Goal: Complete application form

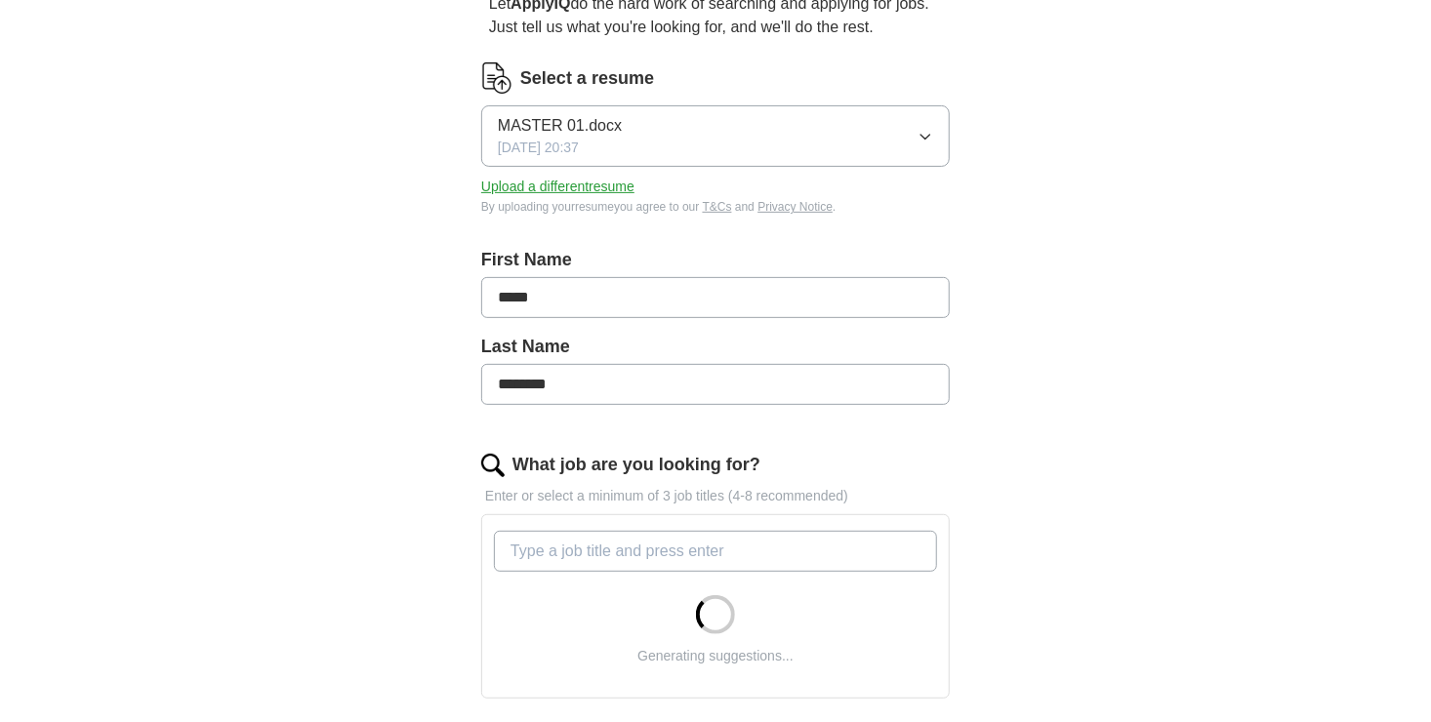
scroll to position [293, 0]
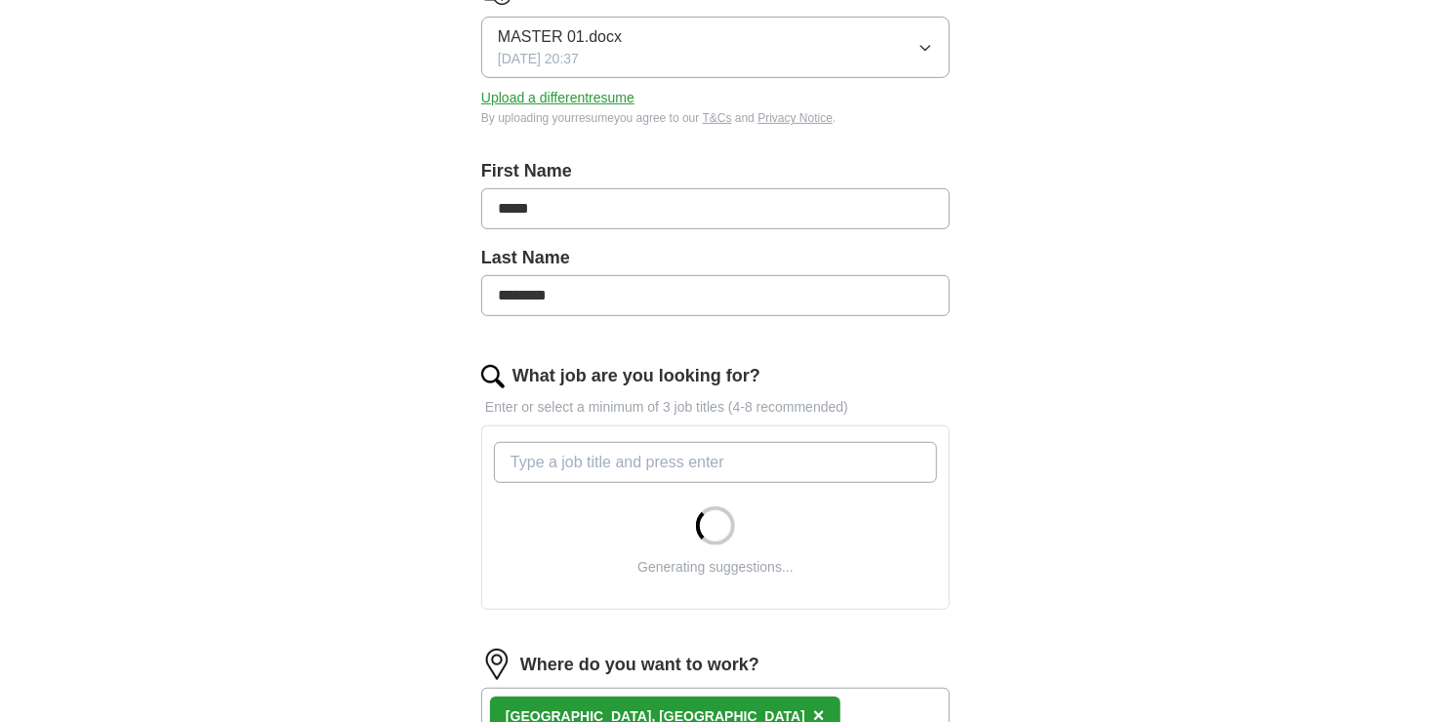
click at [741, 461] on input "What job are you looking for?" at bounding box center [715, 462] width 443 height 41
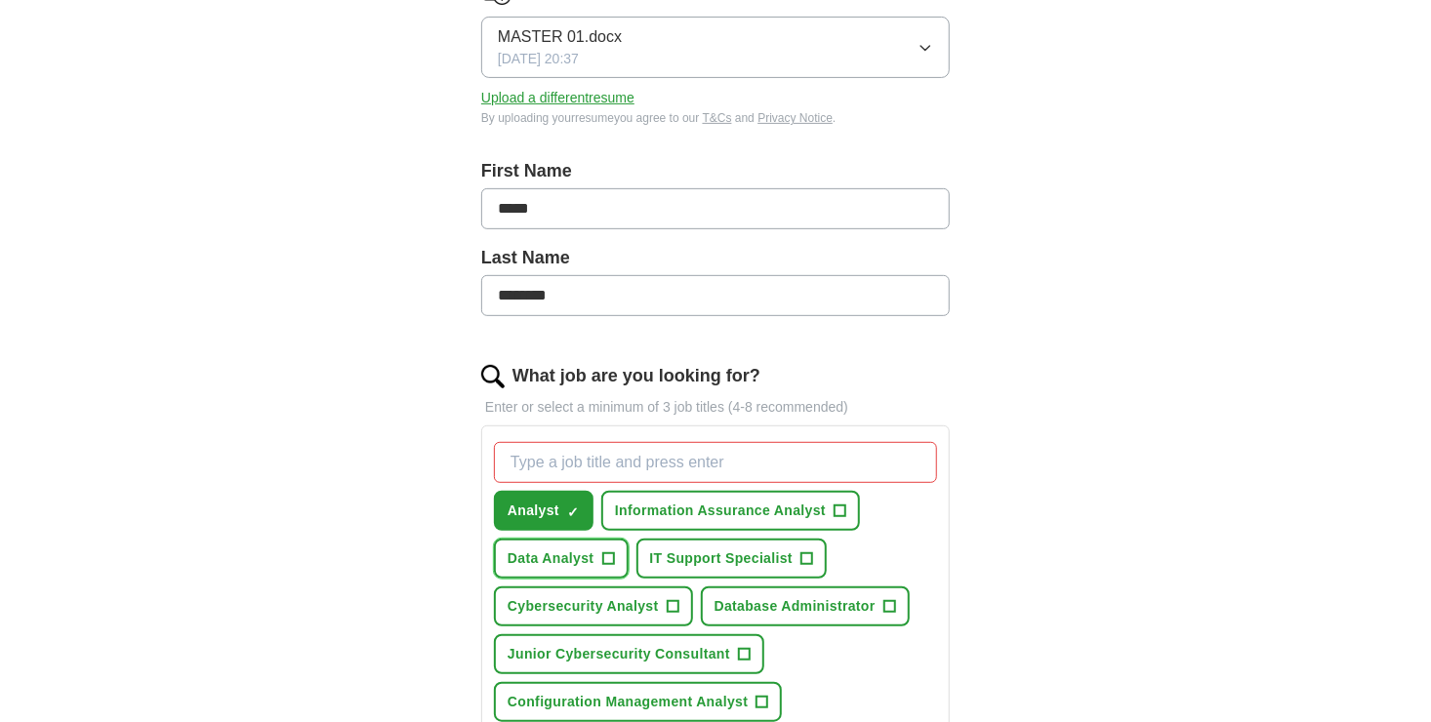
click at [594, 555] on button "Data Analyst +" at bounding box center [561, 559] width 135 height 40
click at [684, 551] on span "IT Support Specialist" at bounding box center [722, 559] width 144 height 21
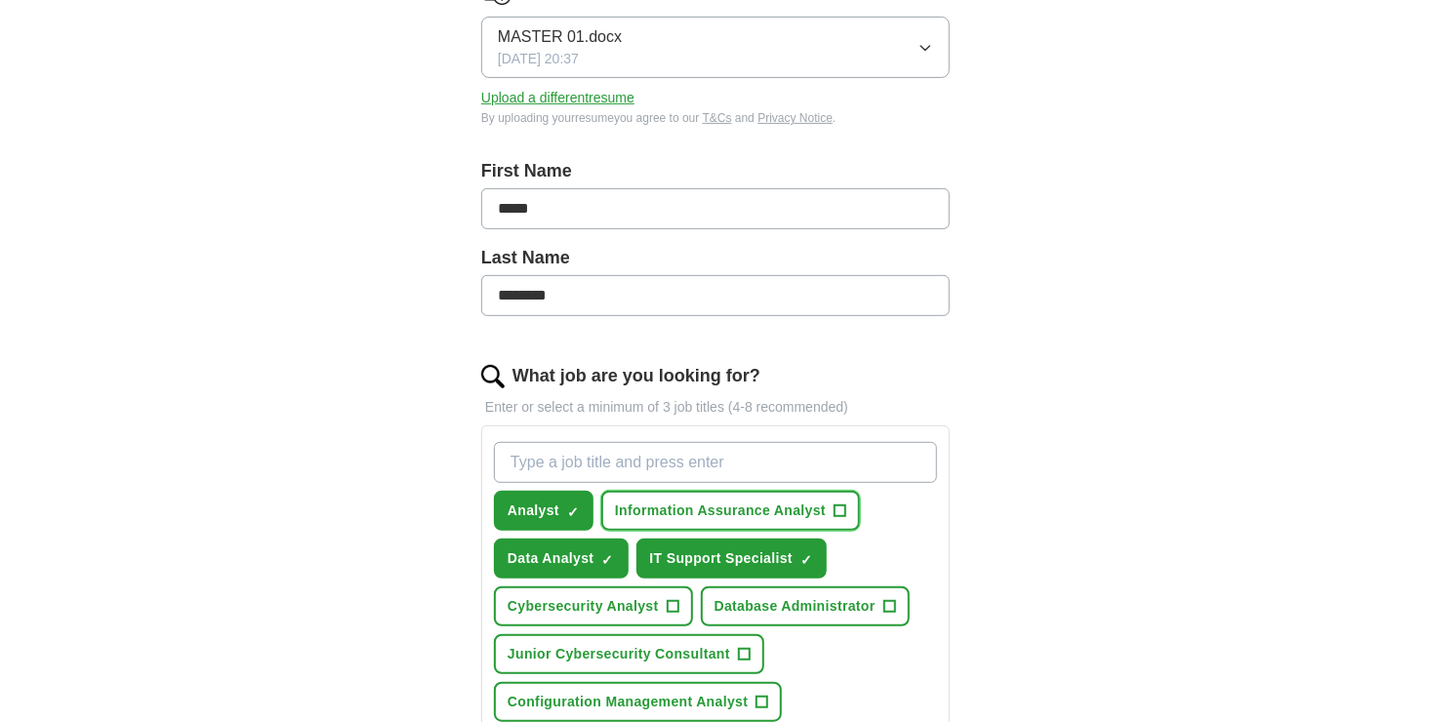
click at [724, 512] on span "Information Assurance Analyst" at bounding box center [720, 511] width 211 height 21
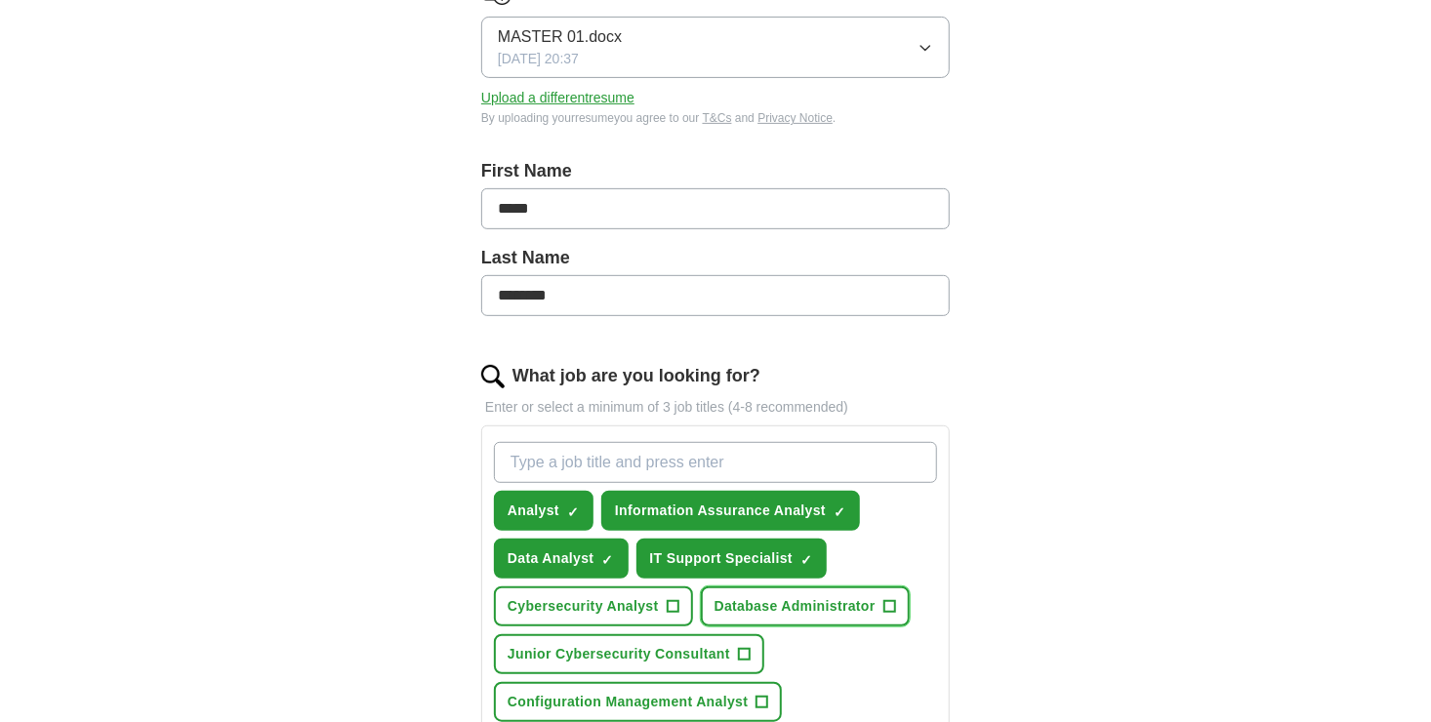
click at [736, 596] on span "Database Administrator" at bounding box center [795, 606] width 161 height 21
click at [629, 604] on span "Cybersecurity Analyst" at bounding box center [583, 606] width 151 height 21
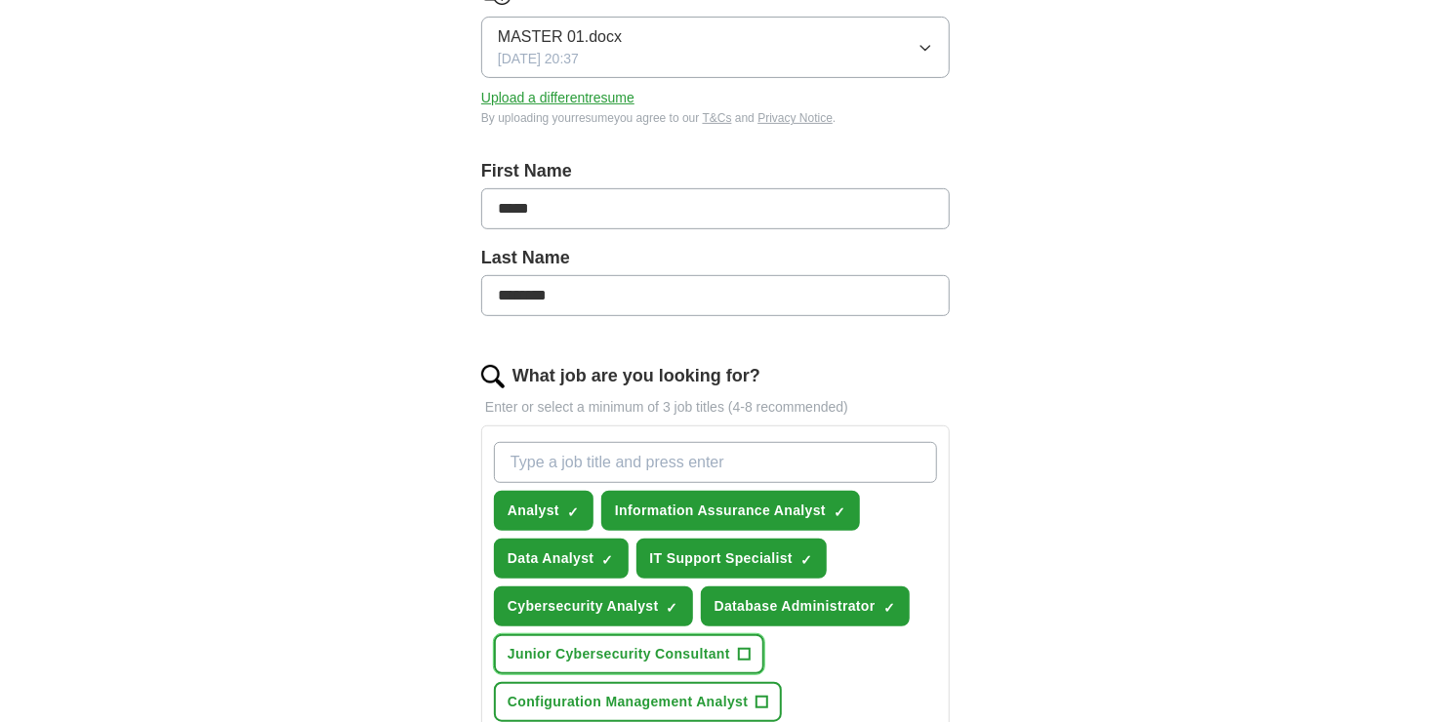
click at [622, 647] on span "Junior Cybersecurity Consultant" at bounding box center [619, 654] width 223 height 21
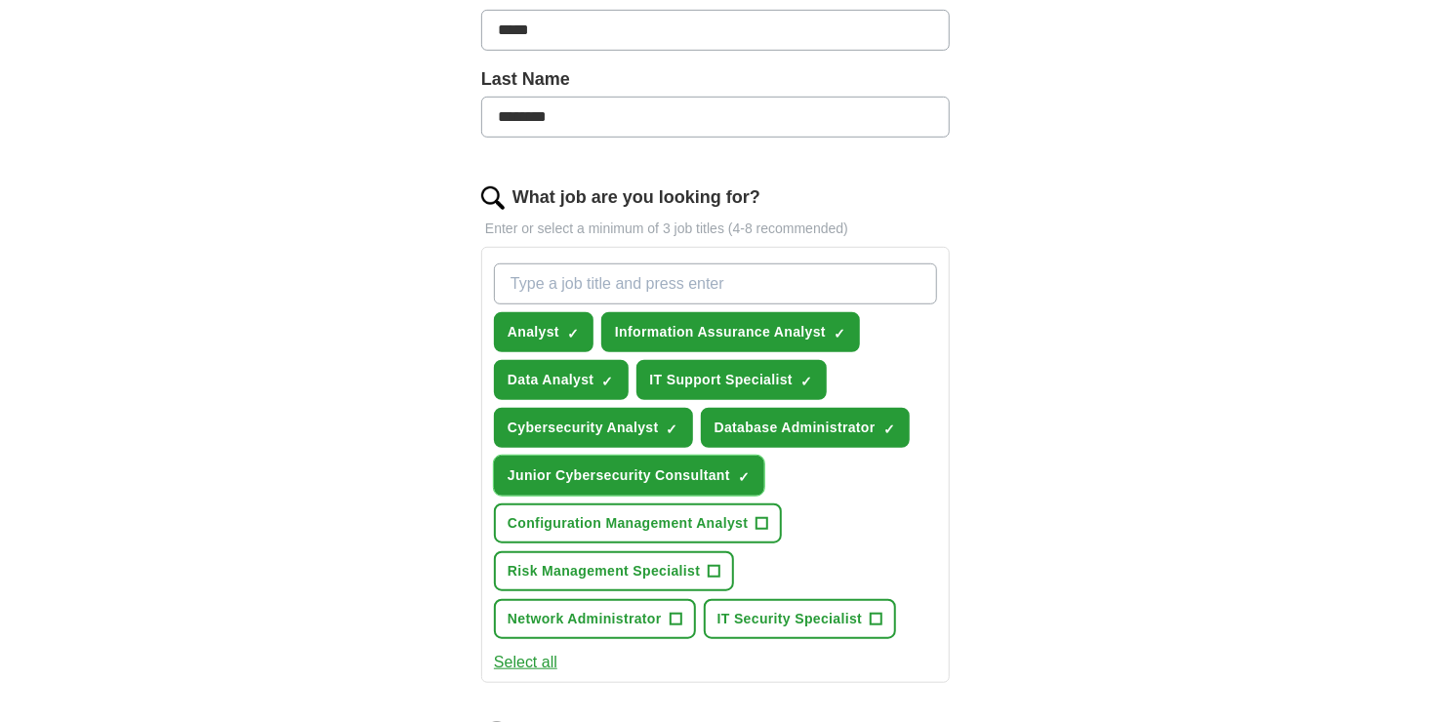
scroll to position [488, 0]
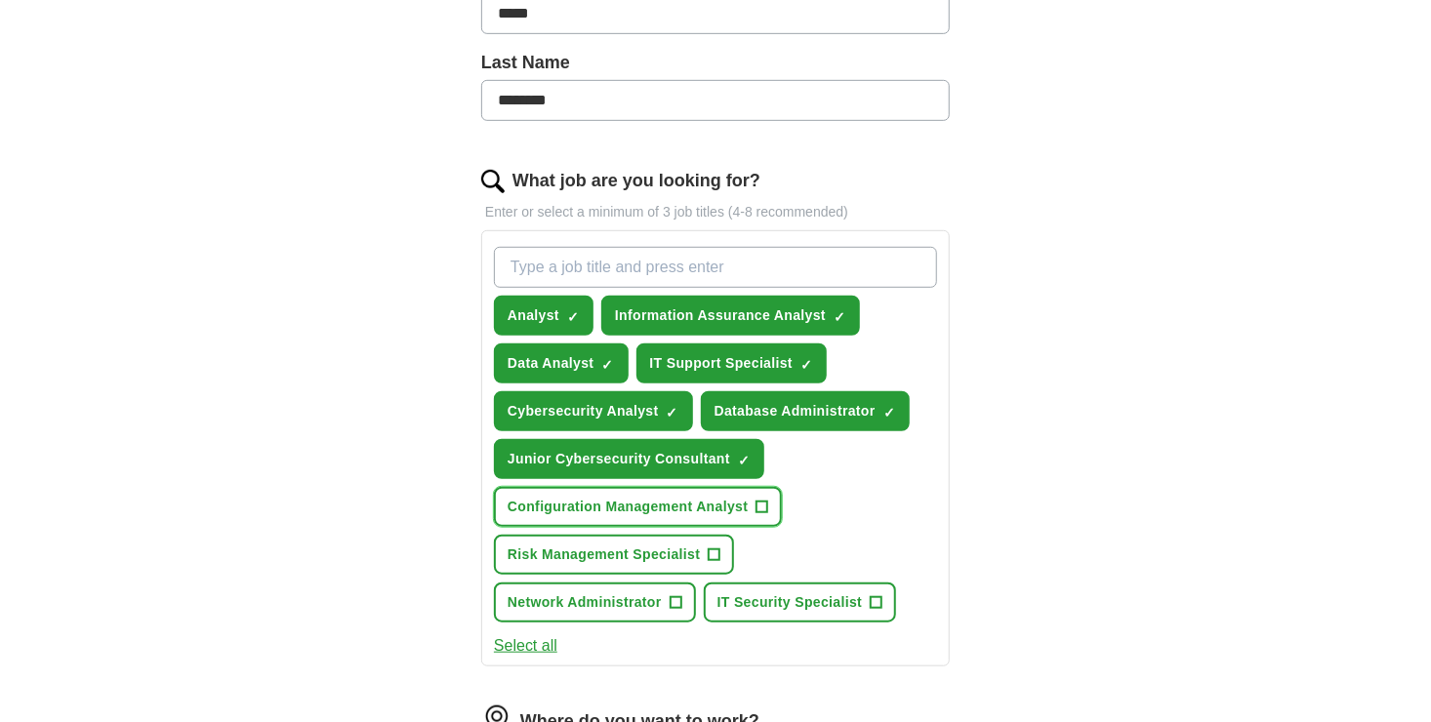
click at [660, 502] on span "Configuration Management Analyst" at bounding box center [628, 507] width 240 height 21
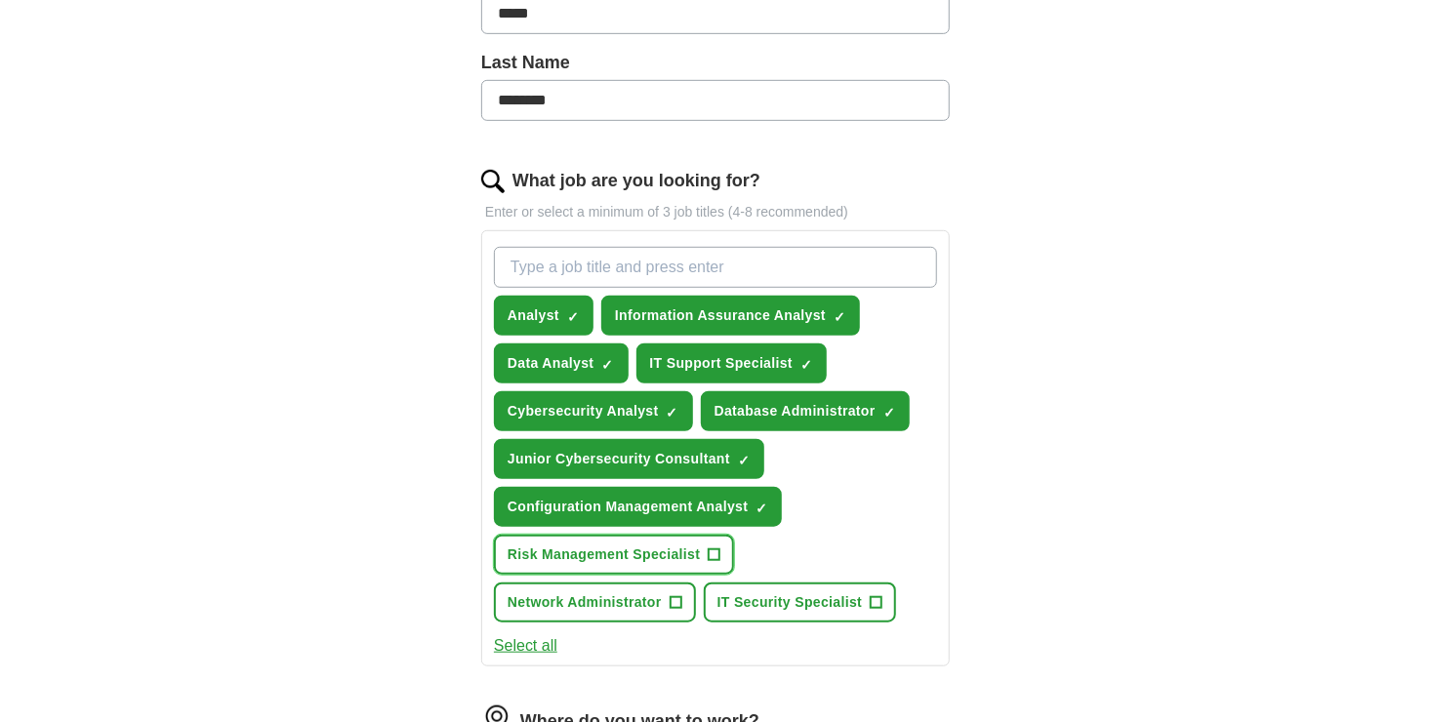
click at [649, 545] on span "Risk Management Specialist" at bounding box center [604, 555] width 192 height 21
click at [637, 594] on span "Network Administrator" at bounding box center [585, 603] width 154 height 21
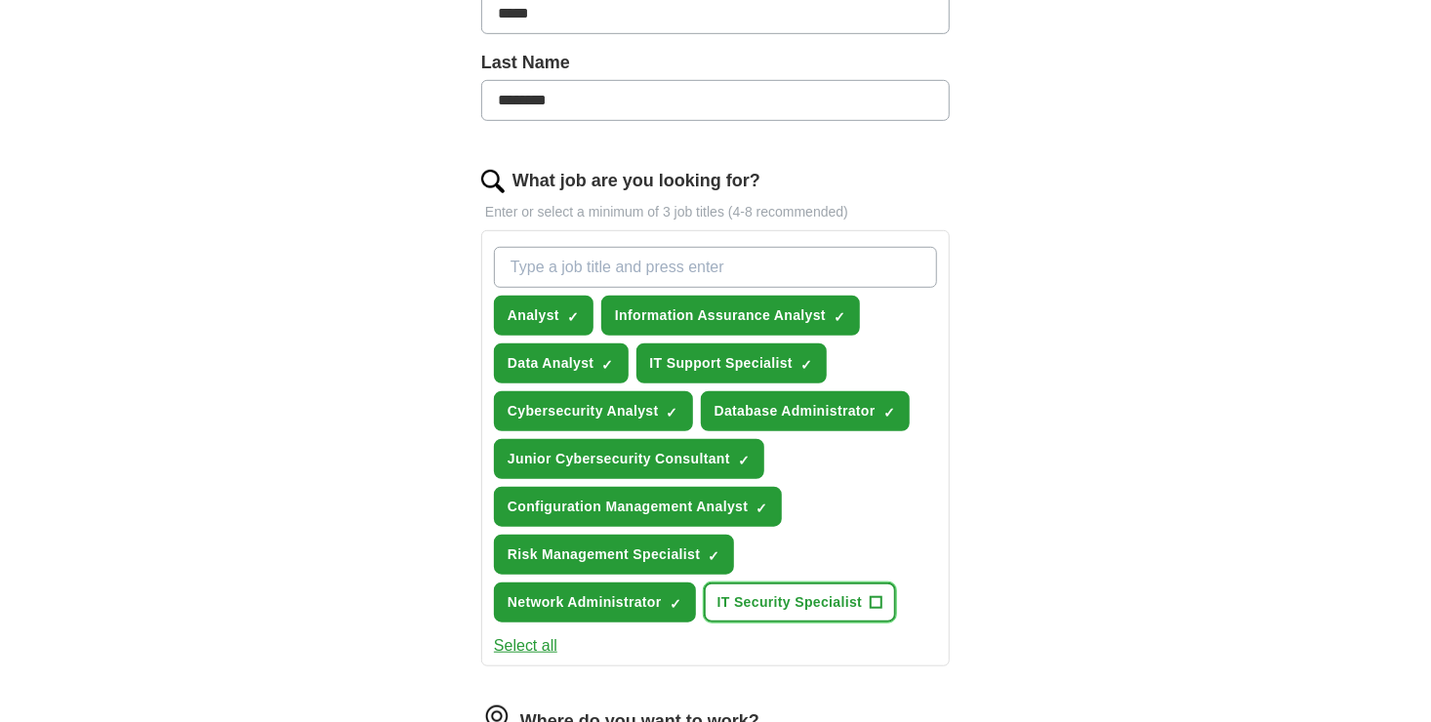
click at [719, 593] on span "IT Security Specialist" at bounding box center [790, 603] width 145 height 21
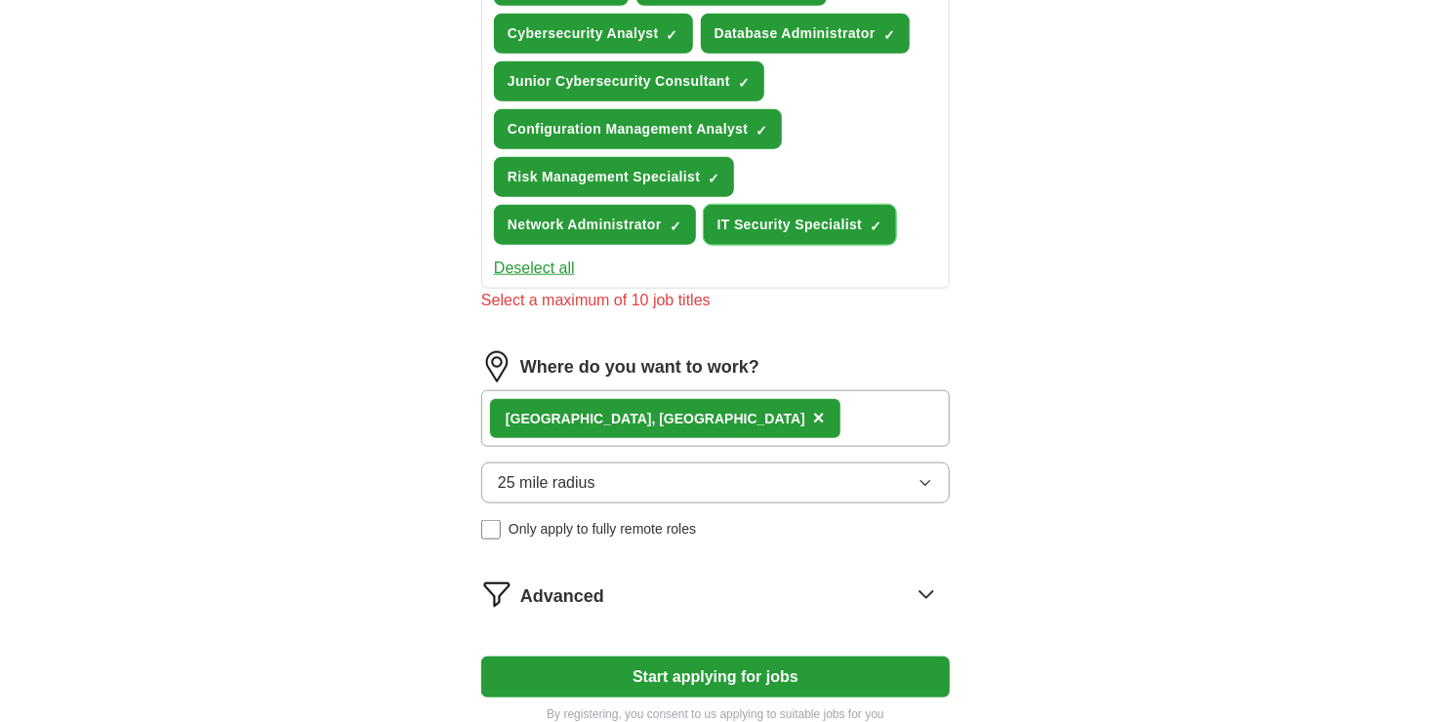
scroll to position [879, 0]
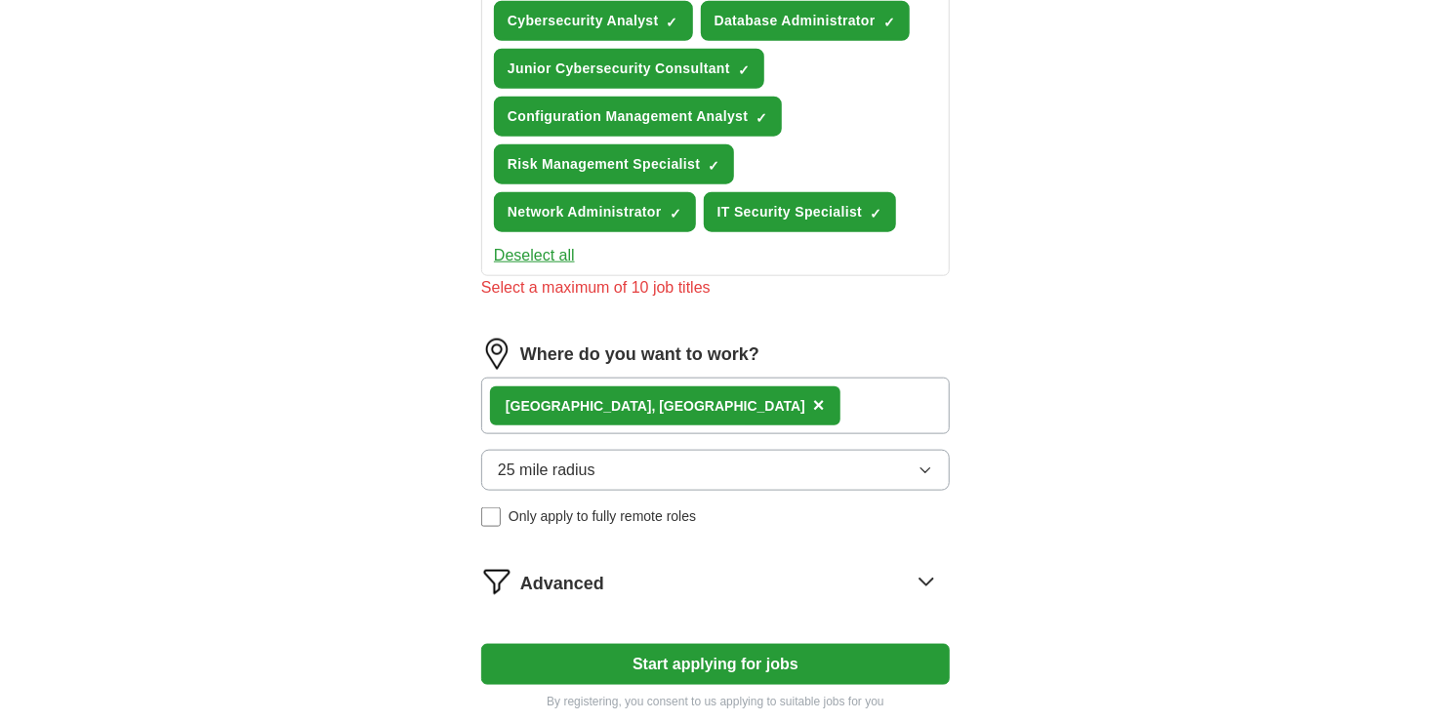
click at [596, 647] on button "Start applying for jobs" at bounding box center [715, 664] width 469 height 41
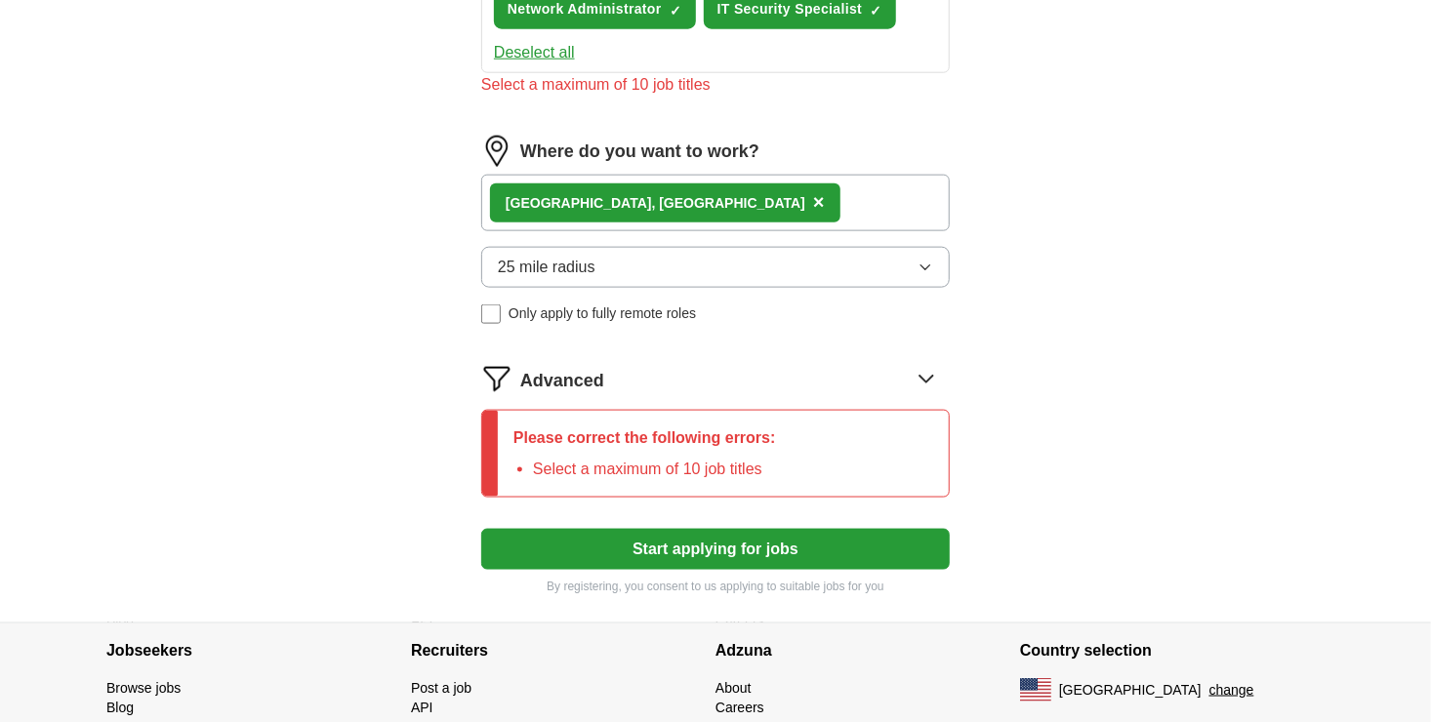
scroll to position [1170, 0]
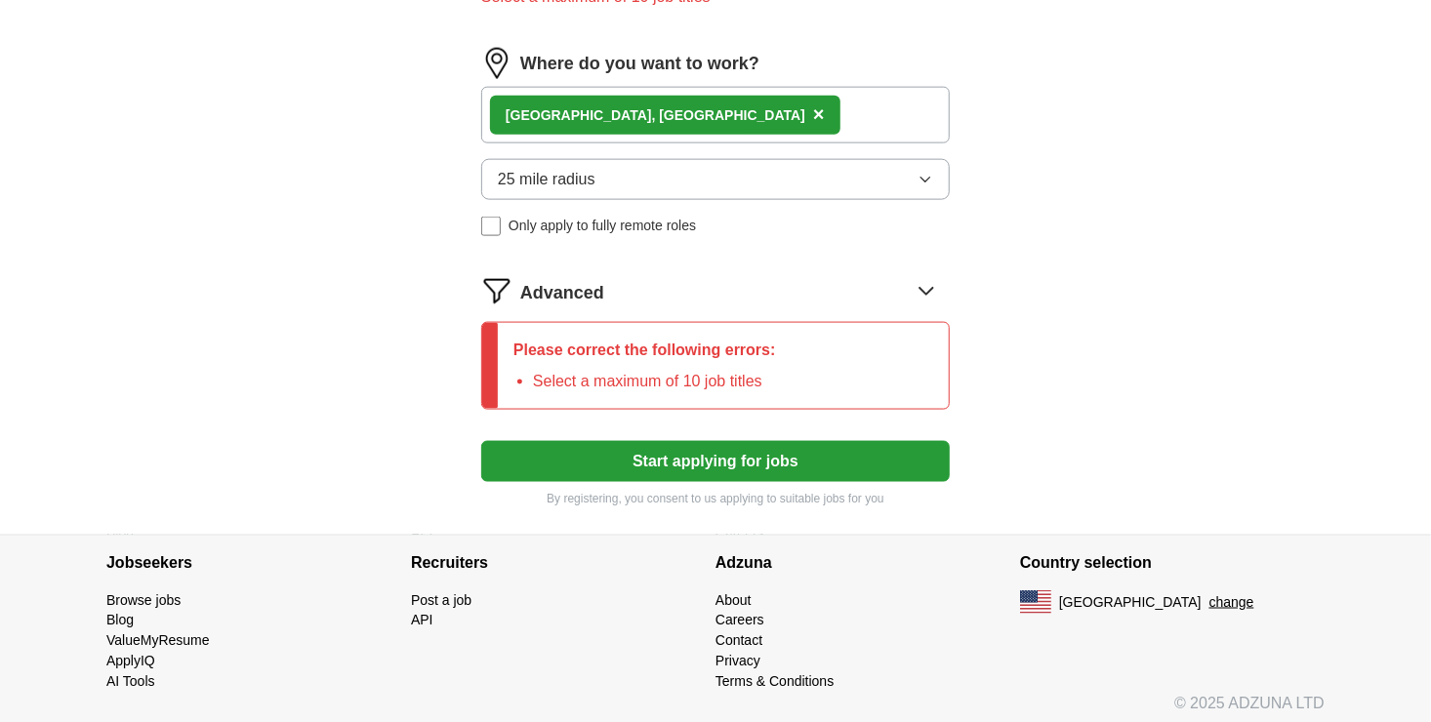
click at [659, 453] on button "Start applying for jobs" at bounding box center [715, 461] width 469 height 41
click at [905, 281] on div "Advanced" at bounding box center [735, 290] width 430 height 31
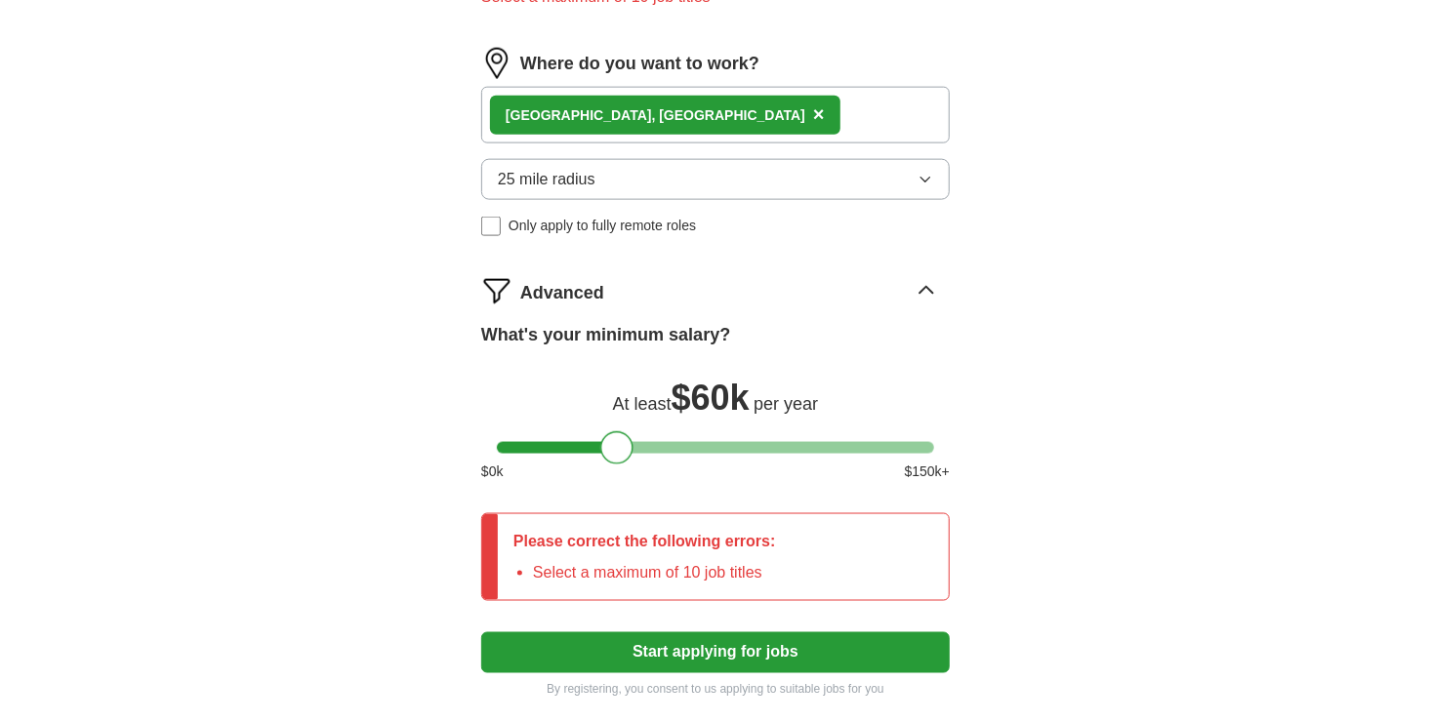
drag, startPoint x: 785, startPoint y: 442, endPoint x: 607, endPoint y: 436, distance: 177.8
click at [607, 436] on div at bounding box center [616, 448] width 33 height 33
click at [785, 635] on button "Start applying for jobs" at bounding box center [715, 653] width 469 height 41
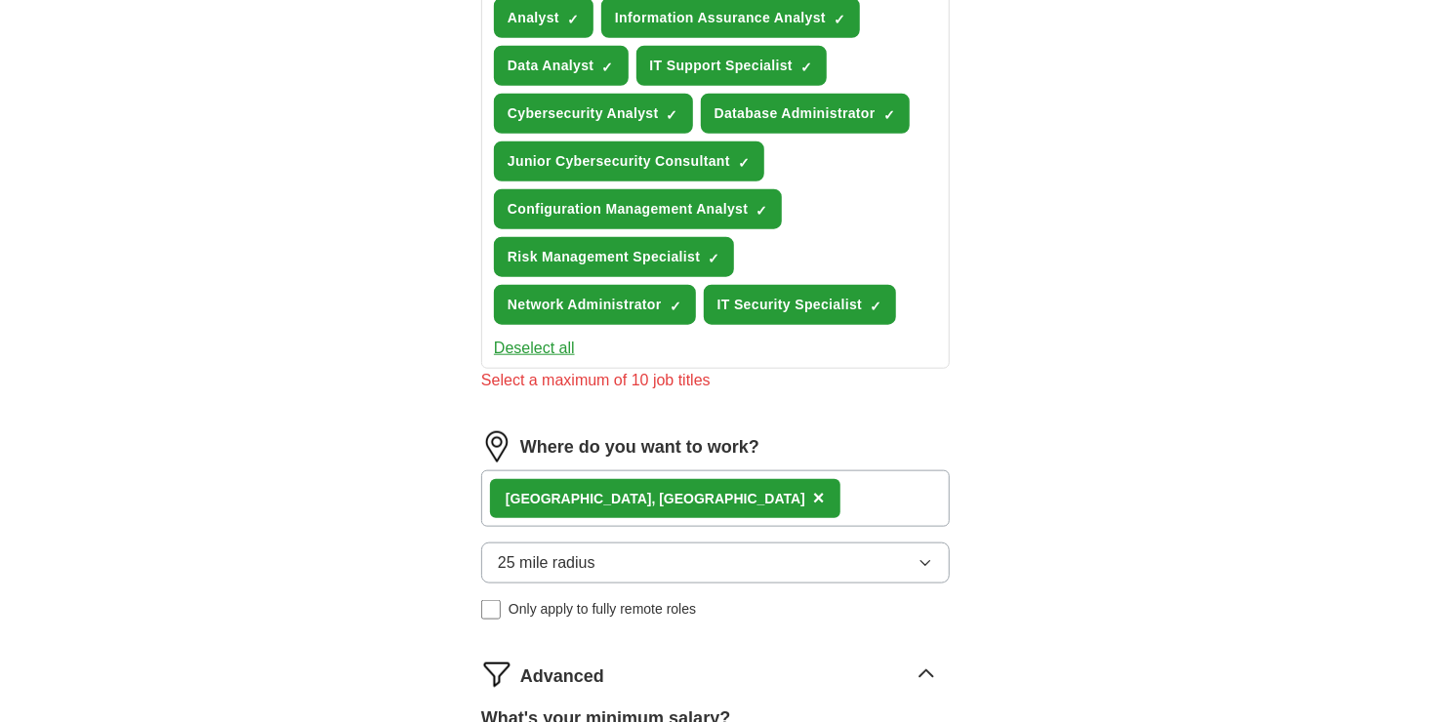
scroll to position [779, 0]
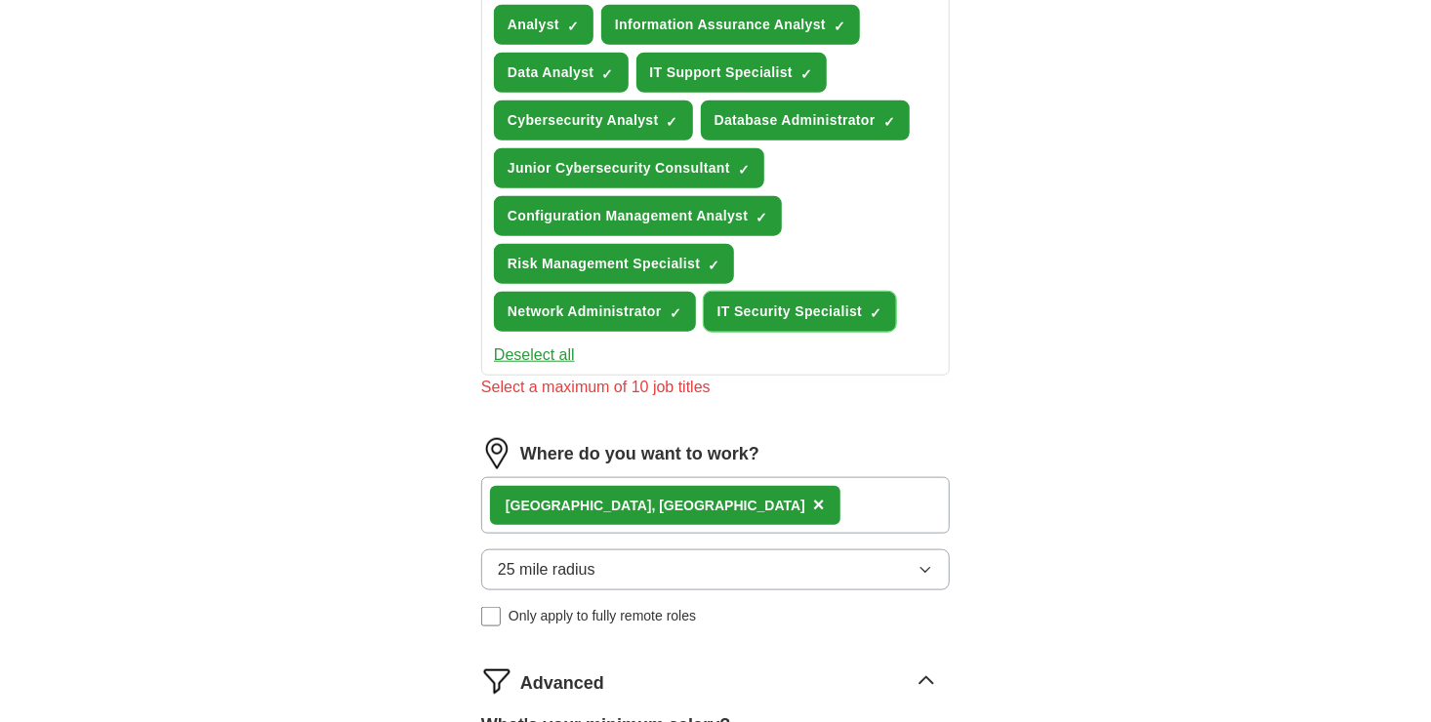
click at [737, 308] on span "IT Security Specialist" at bounding box center [790, 312] width 145 height 21
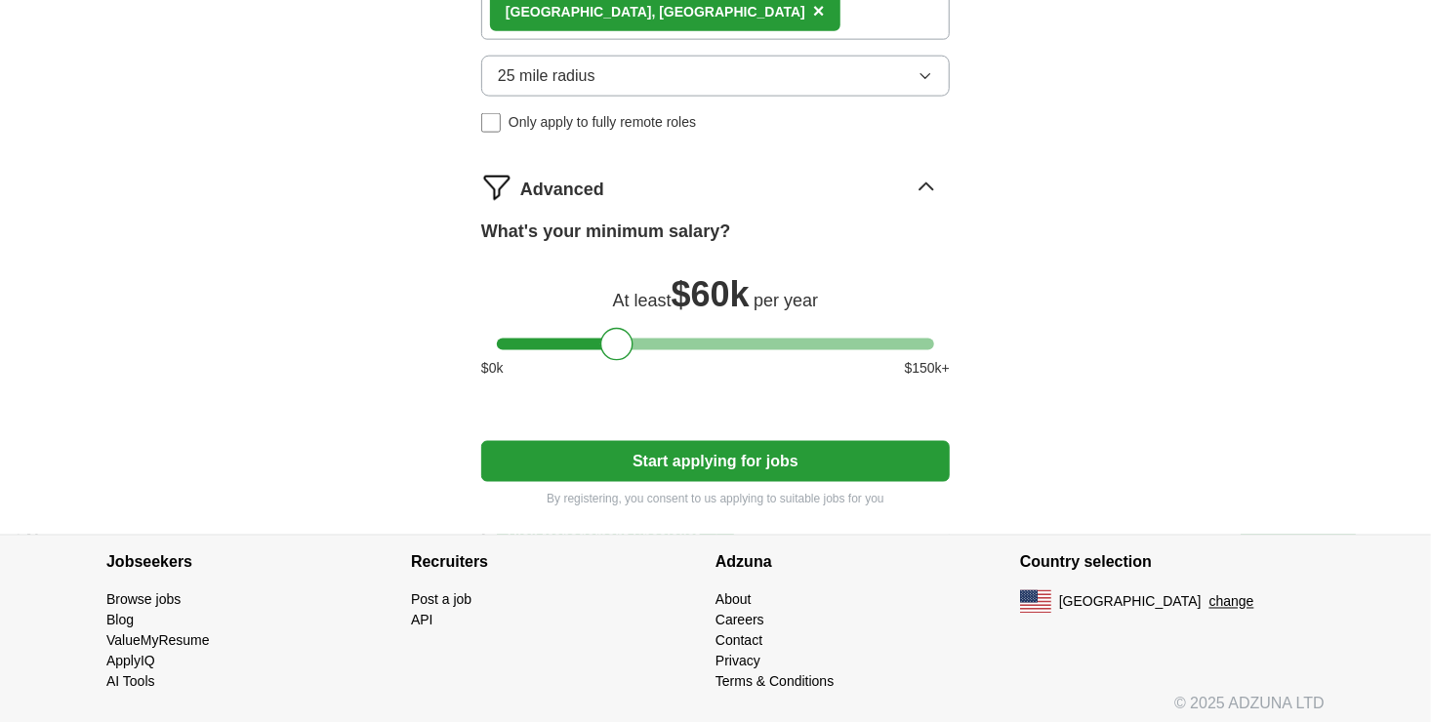
click at [700, 457] on button "Start applying for jobs" at bounding box center [715, 461] width 469 height 41
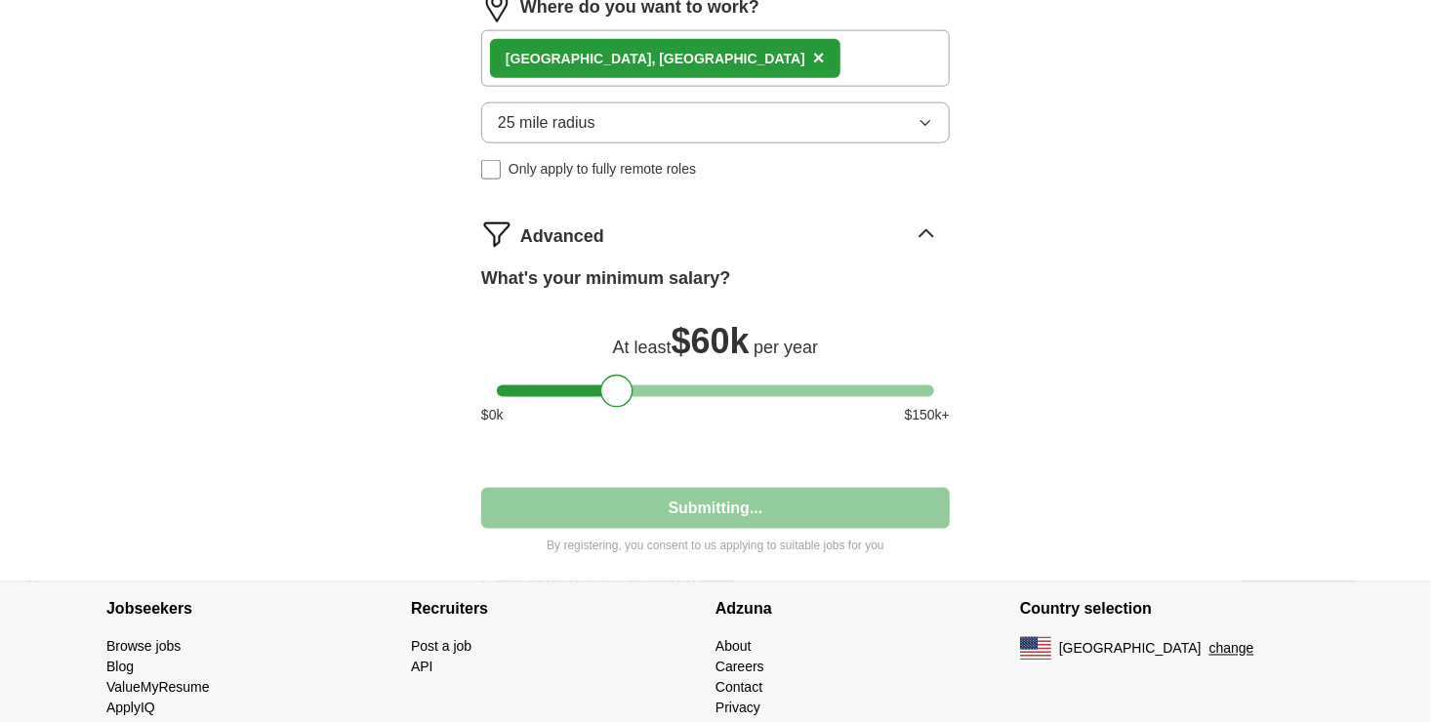
select select "**"
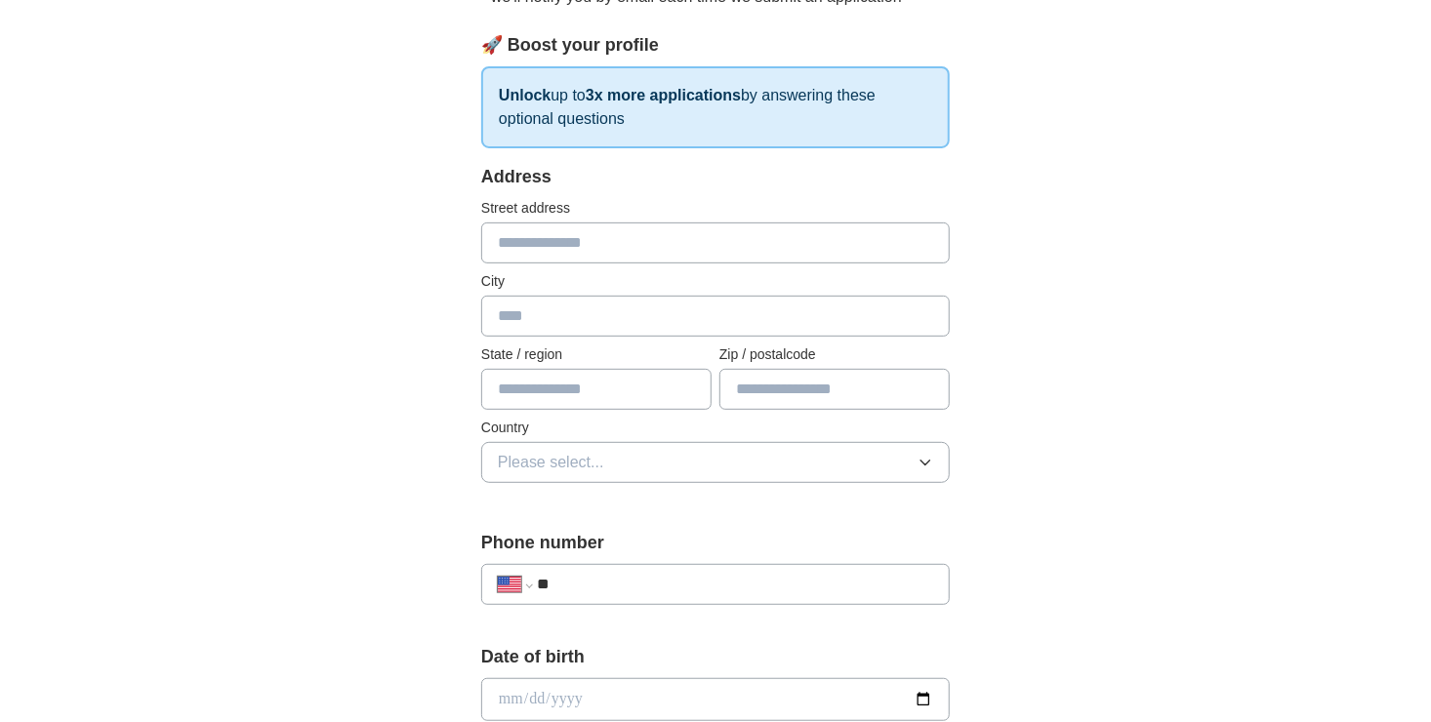
scroll to position [195, 0]
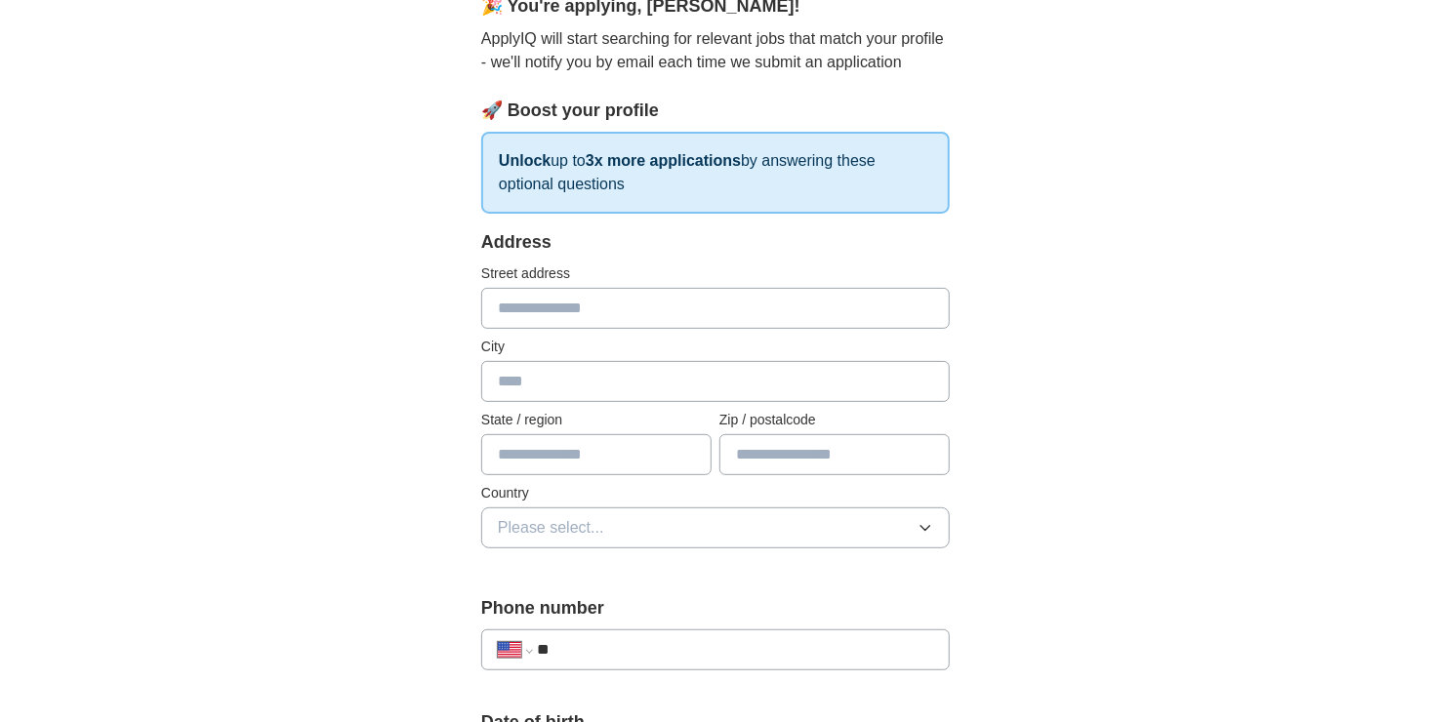
click at [765, 311] on input "text" at bounding box center [715, 308] width 469 height 41
type input "**********"
type input "*****"
click at [602, 445] on input "text" at bounding box center [596, 454] width 230 height 41
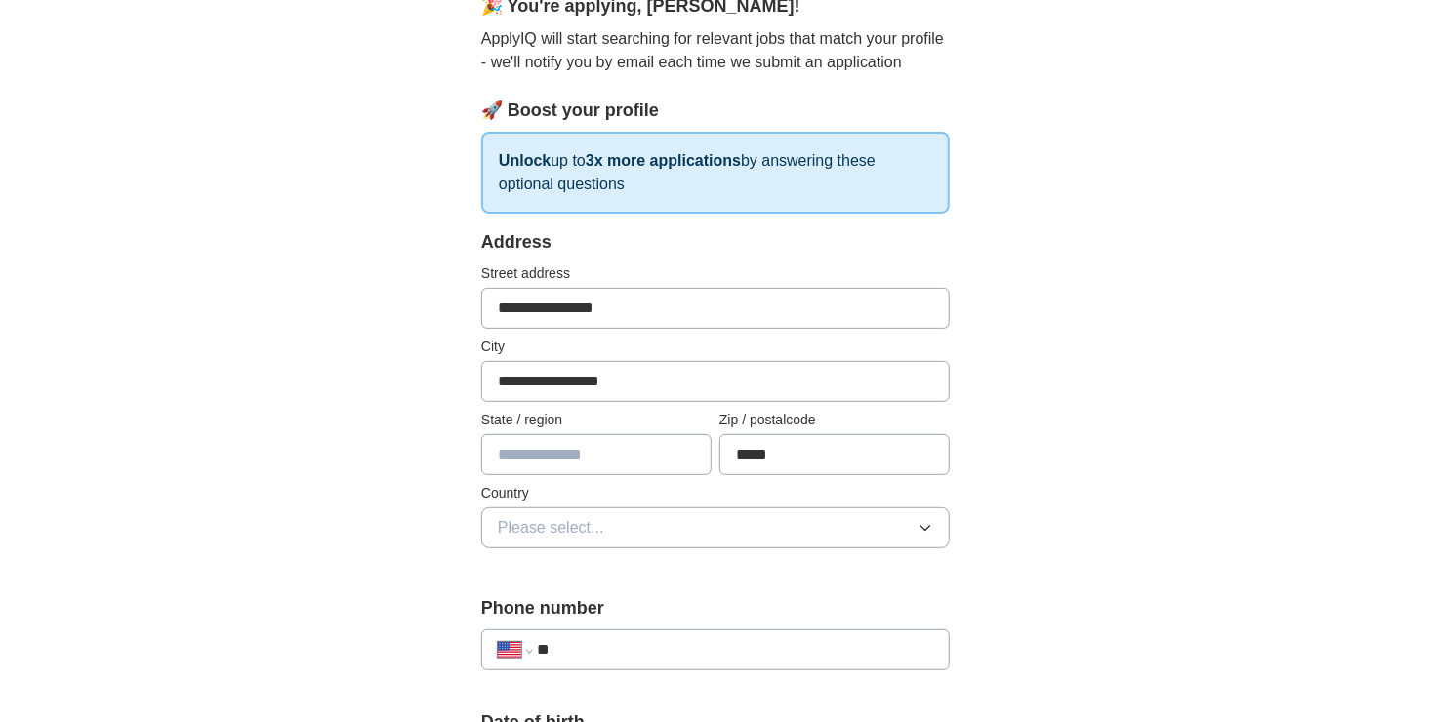
type input "**"
click at [675, 539] on button "Please select..." at bounding box center [715, 528] width 469 height 41
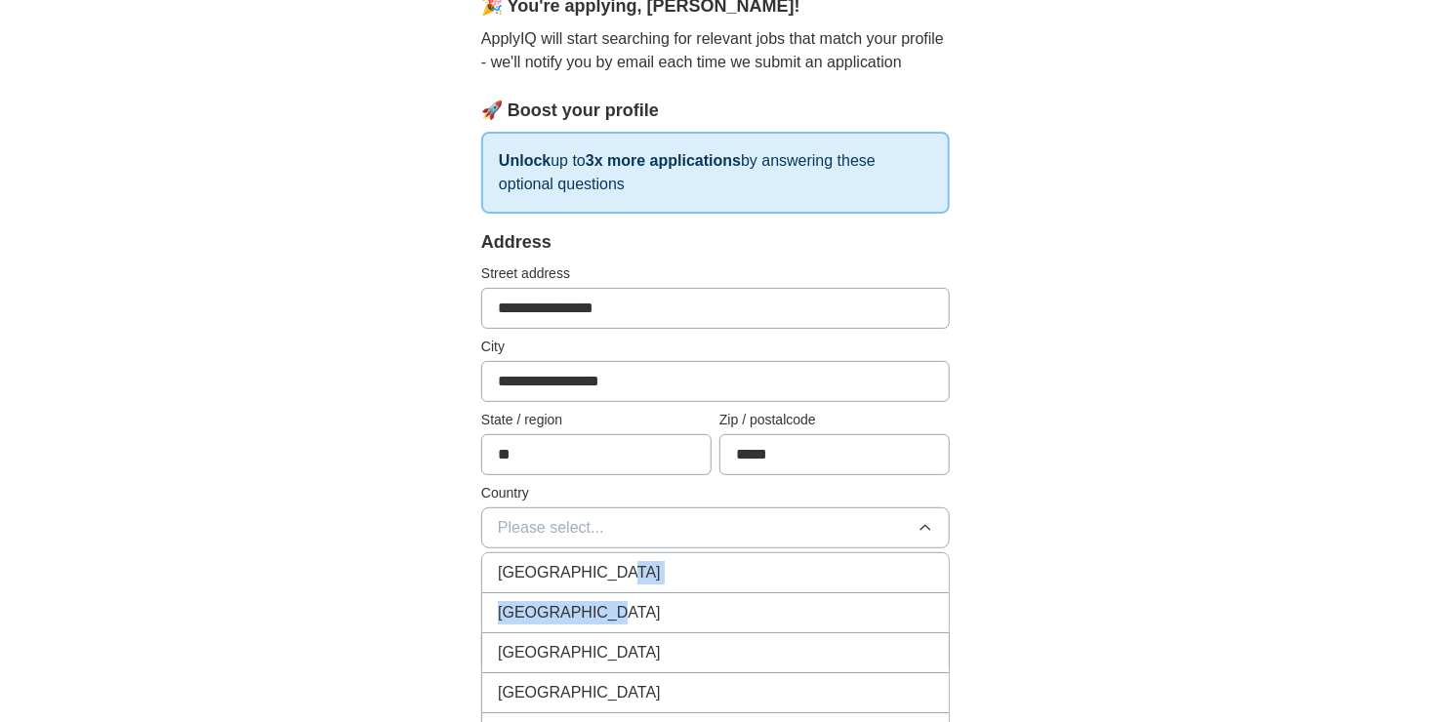
drag, startPoint x: 669, startPoint y: 570, endPoint x: 665, endPoint y: 601, distance: 31.5
click at [663, 610] on div "[GEOGRAPHIC_DATA]" at bounding box center [715, 612] width 435 height 23
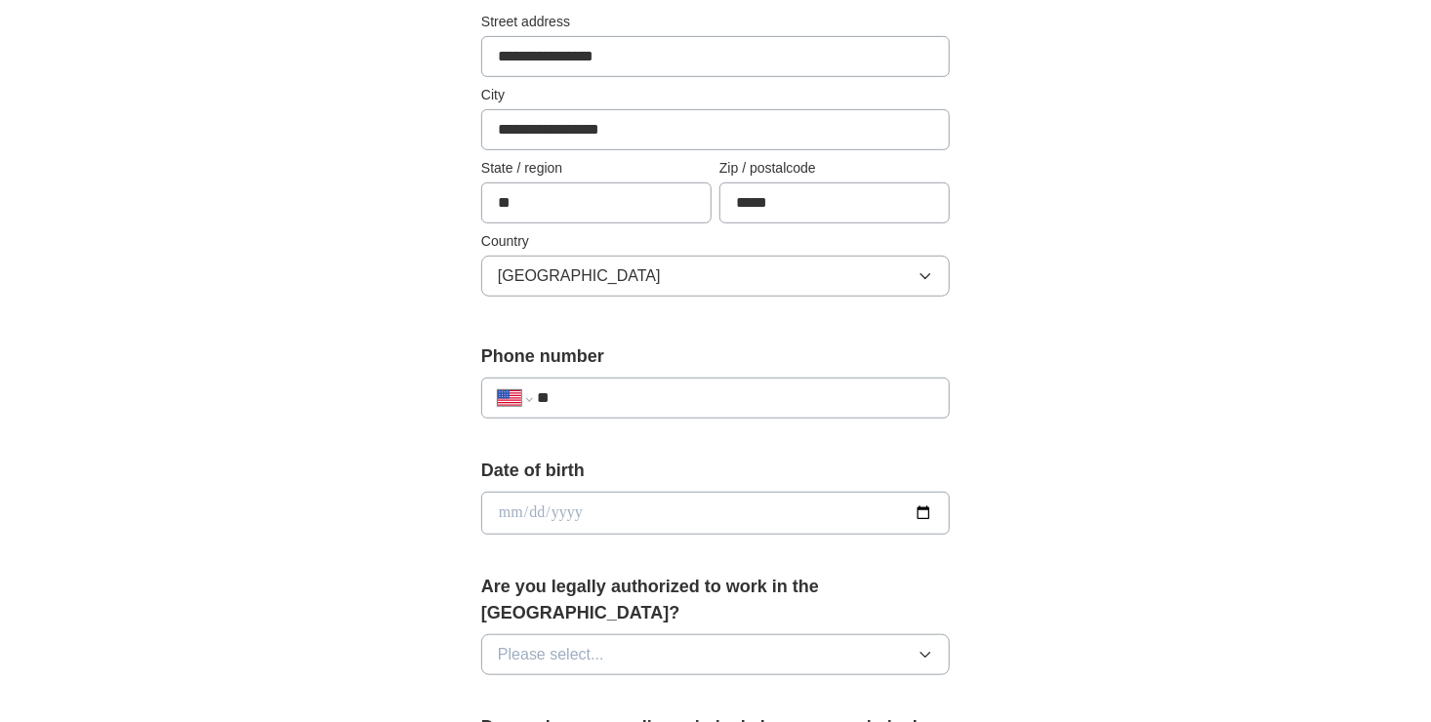
scroll to position [586, 0]
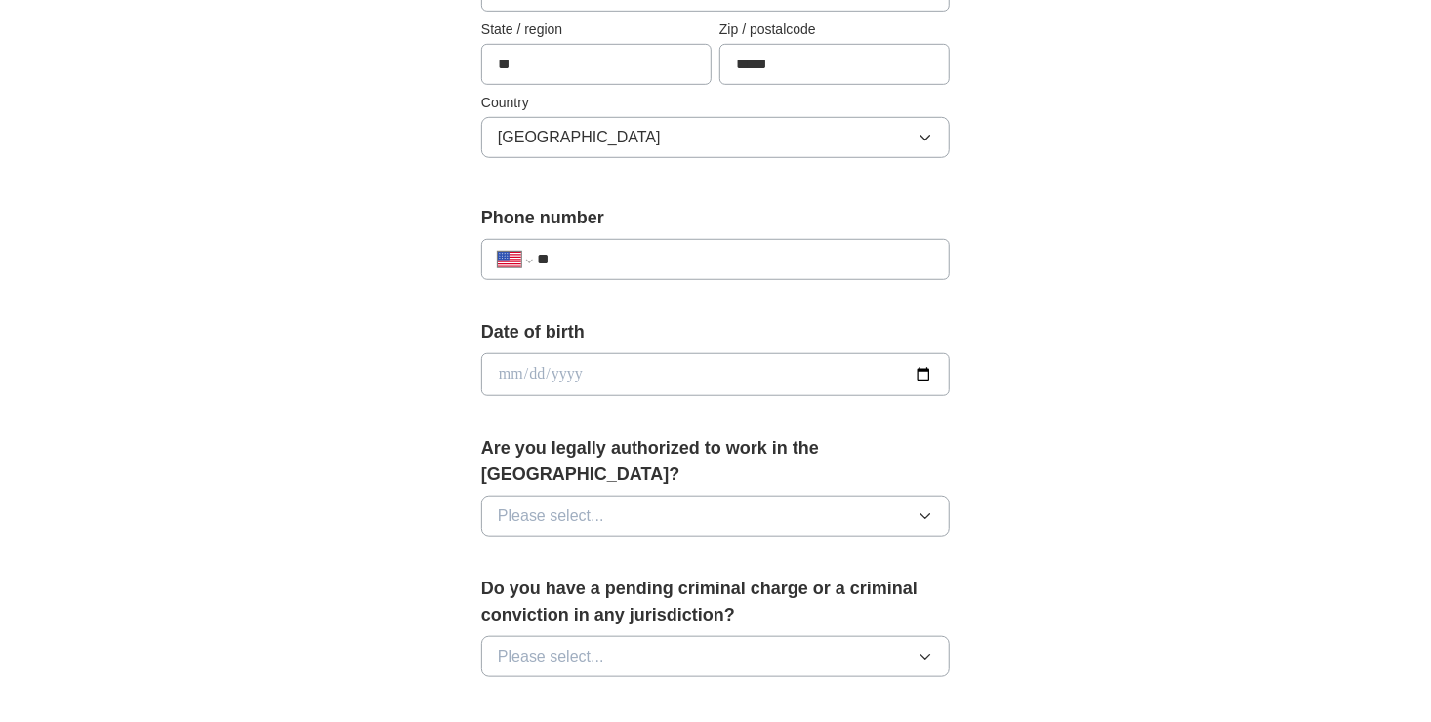
click at [730, 254] on input "**" at bounding box center [735, 259] width 396 height 23
type input "**********"
click at [932, 370] on input "date" at bounding box center [715, 374] width 469 height 43
type input "**********"
click at [907, 496] on button "Please select..." at bounding box center [715, 516] width 469 height 41
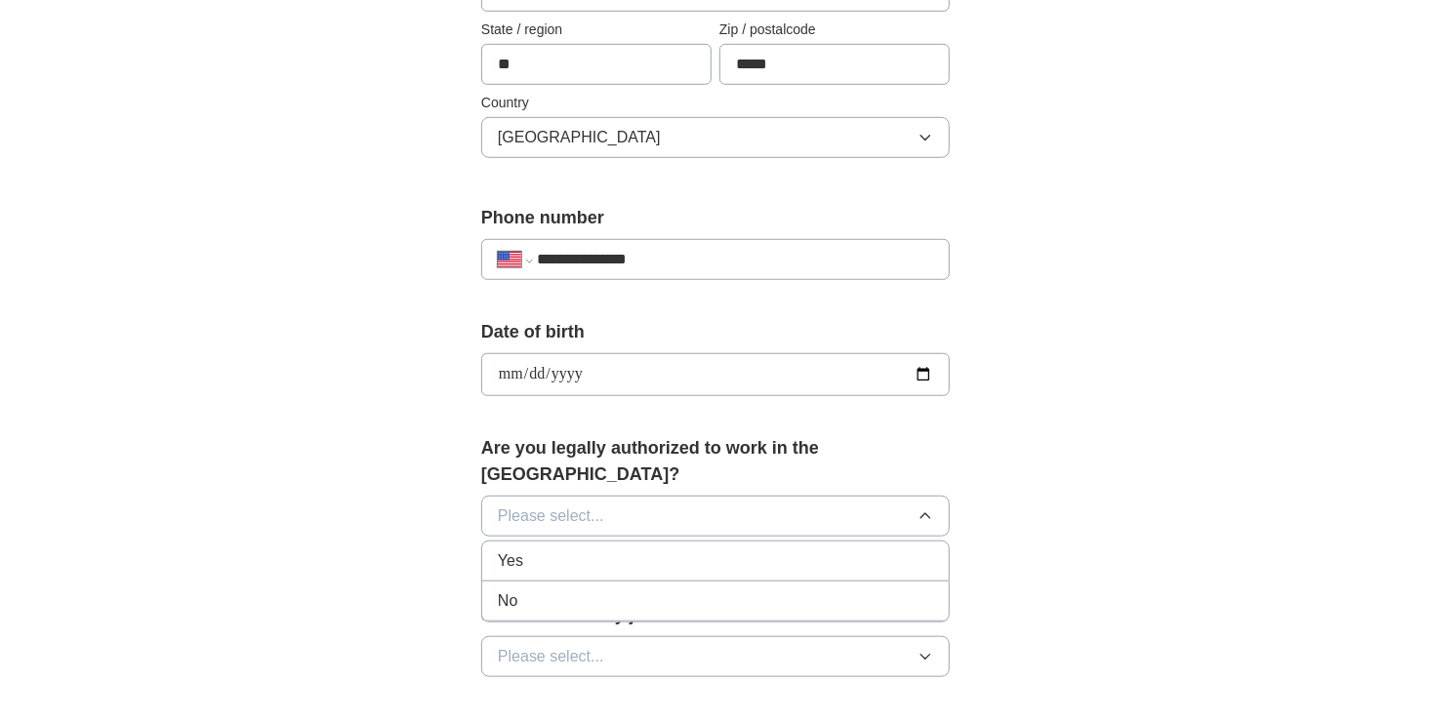
click at [798, 550] on div "Yes" at bounding box center [715, 561] width 435 height 23
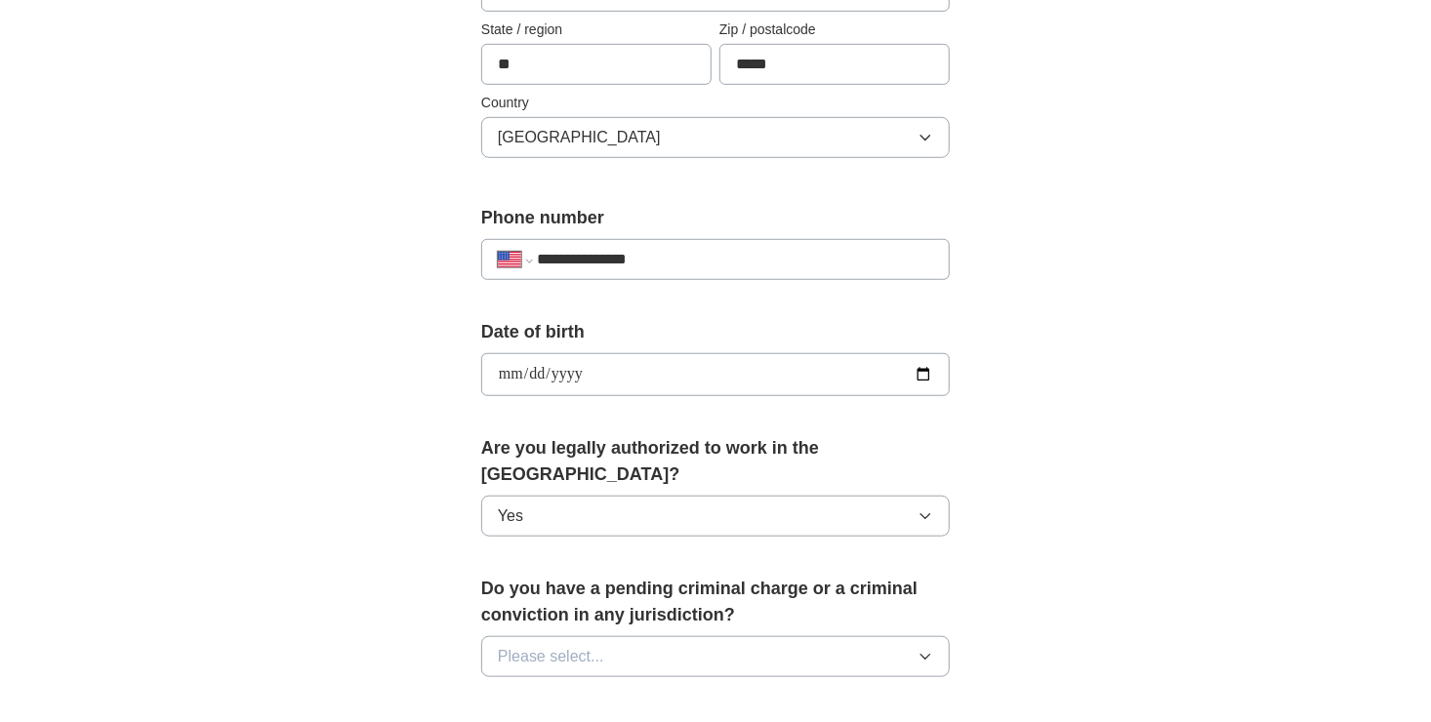
click at [760, 637] on button "Please select..." at bounding box center [715, 657] width 469 height 41
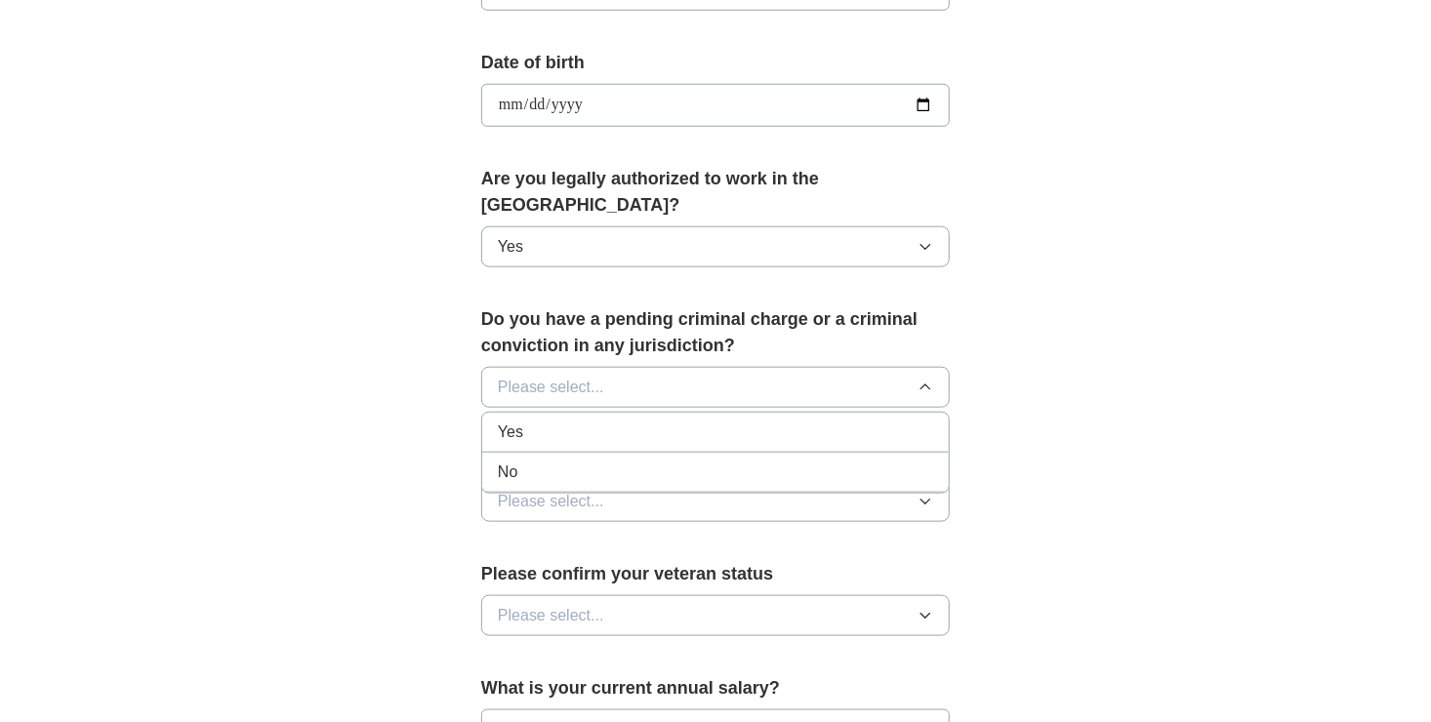
scroll to position [879, 0]
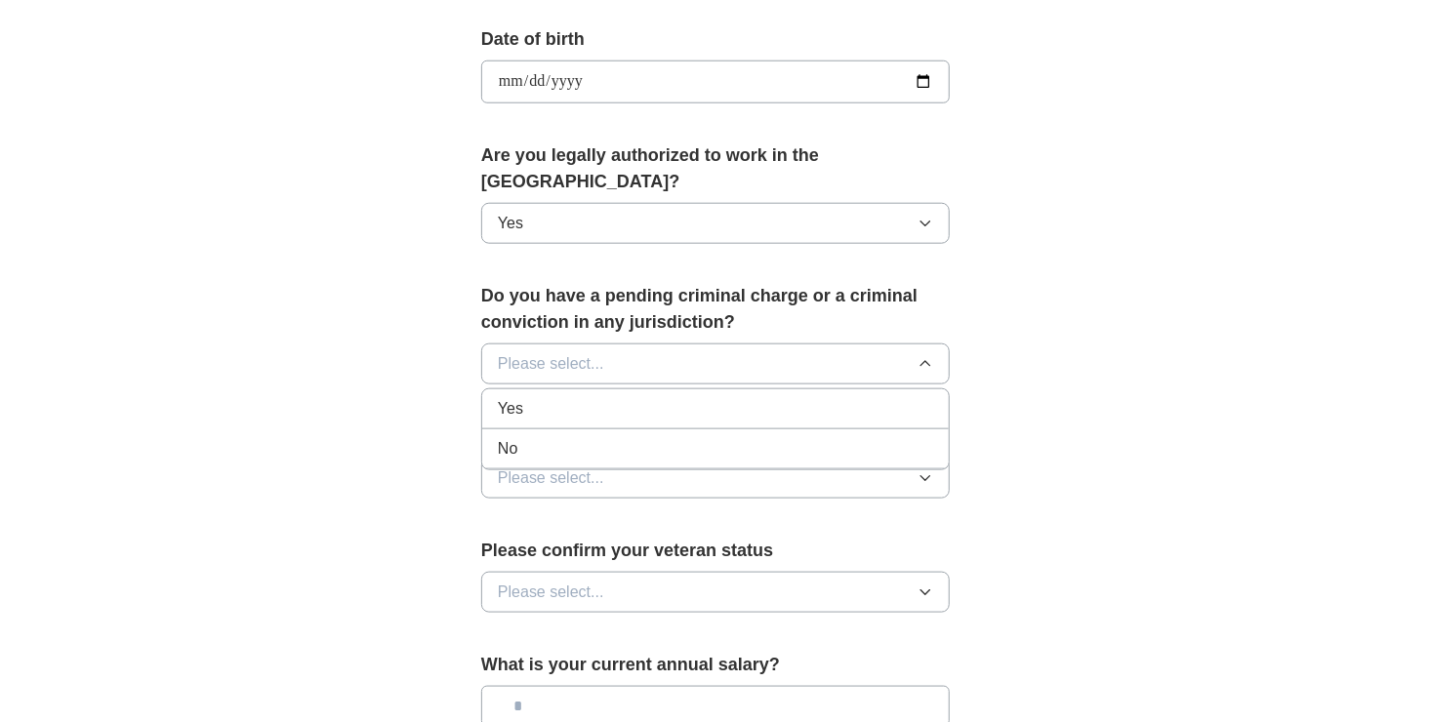
click at [781, 437] on div "No" at bounding box center [715, 448] width 435 height 23
click at [776, 458] on button "Please select..." at bounding box center [715, 478] width 469 height 41
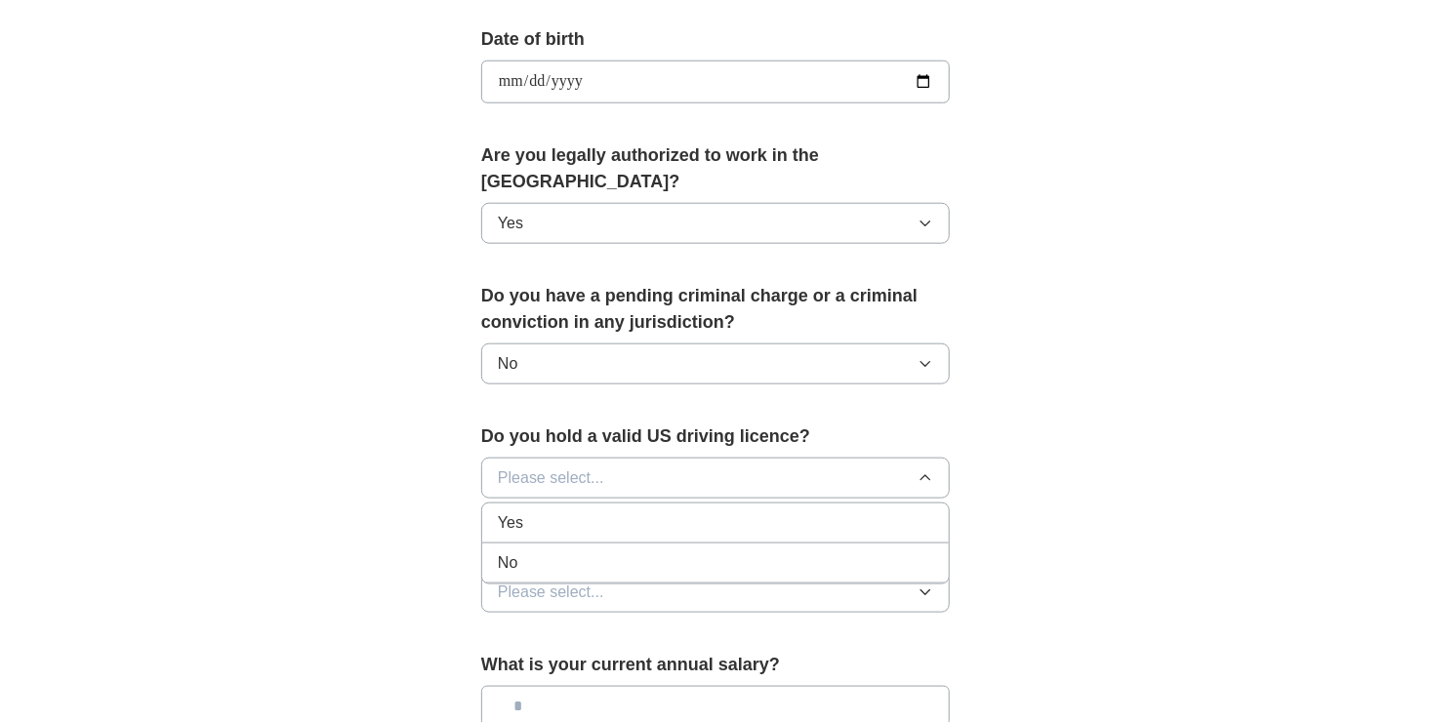
click at [760, 512] on div "Yes" at bounding box center [715, 523] width 435 height 23
click at [753, 572] on button "Please select..." at bounding box center [715, 592] width 469 height 41
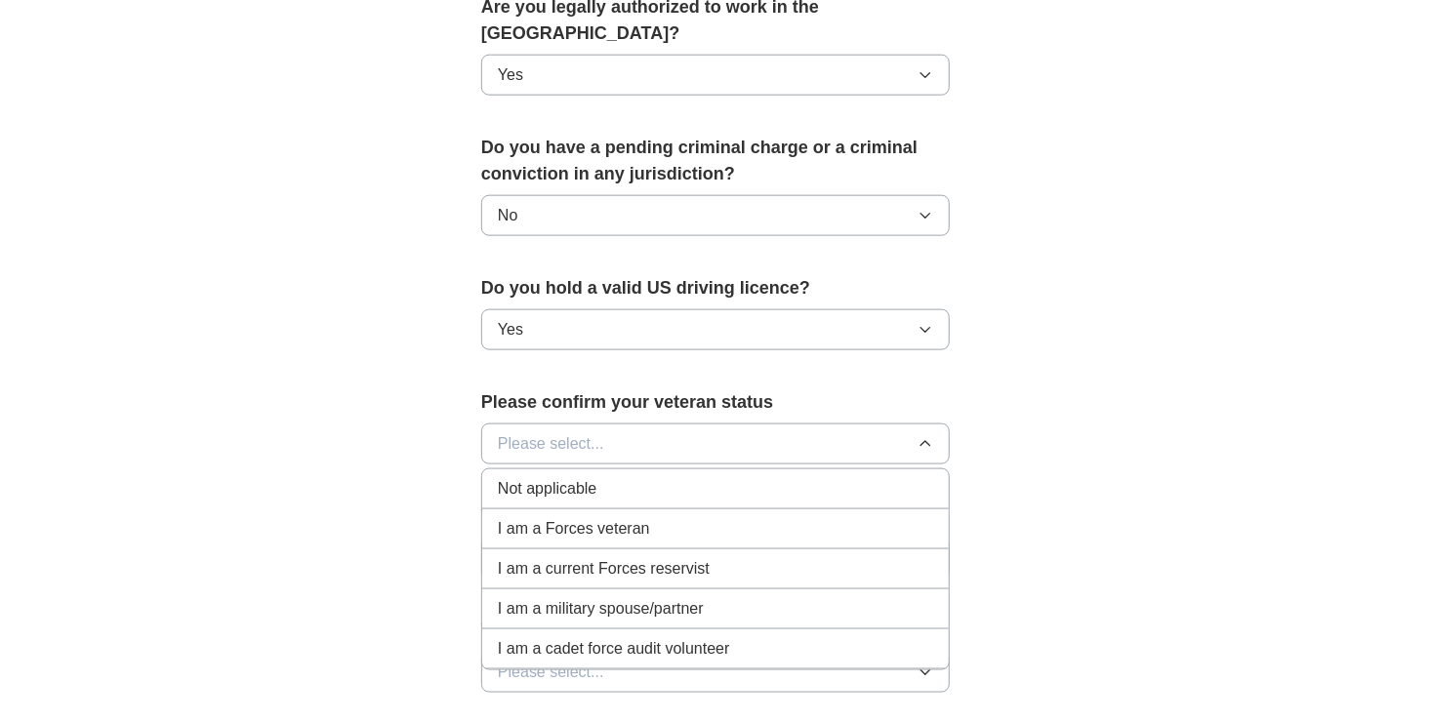
scroll to position [1074, 0]
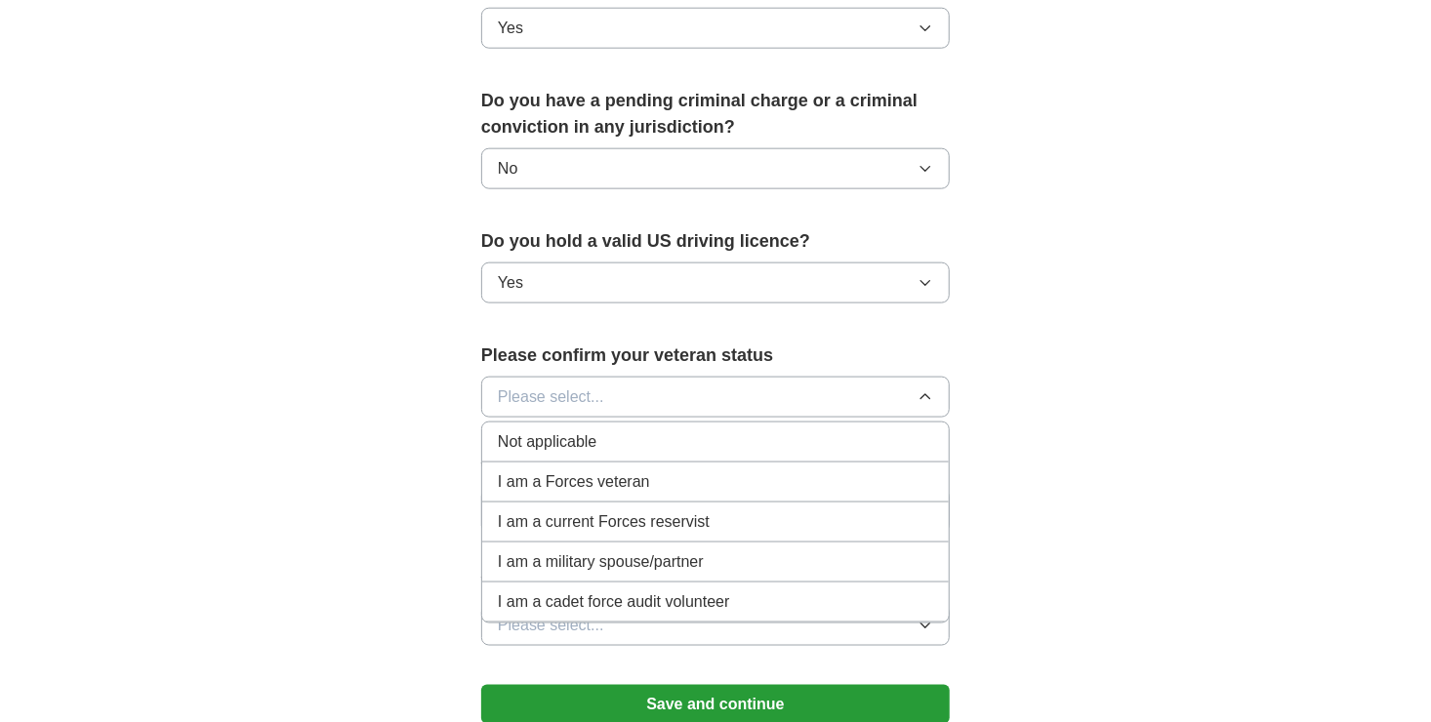
click at [729, 471] on div "I am a Forces veteran" at bounding box center [715, 482] width 435 height 23
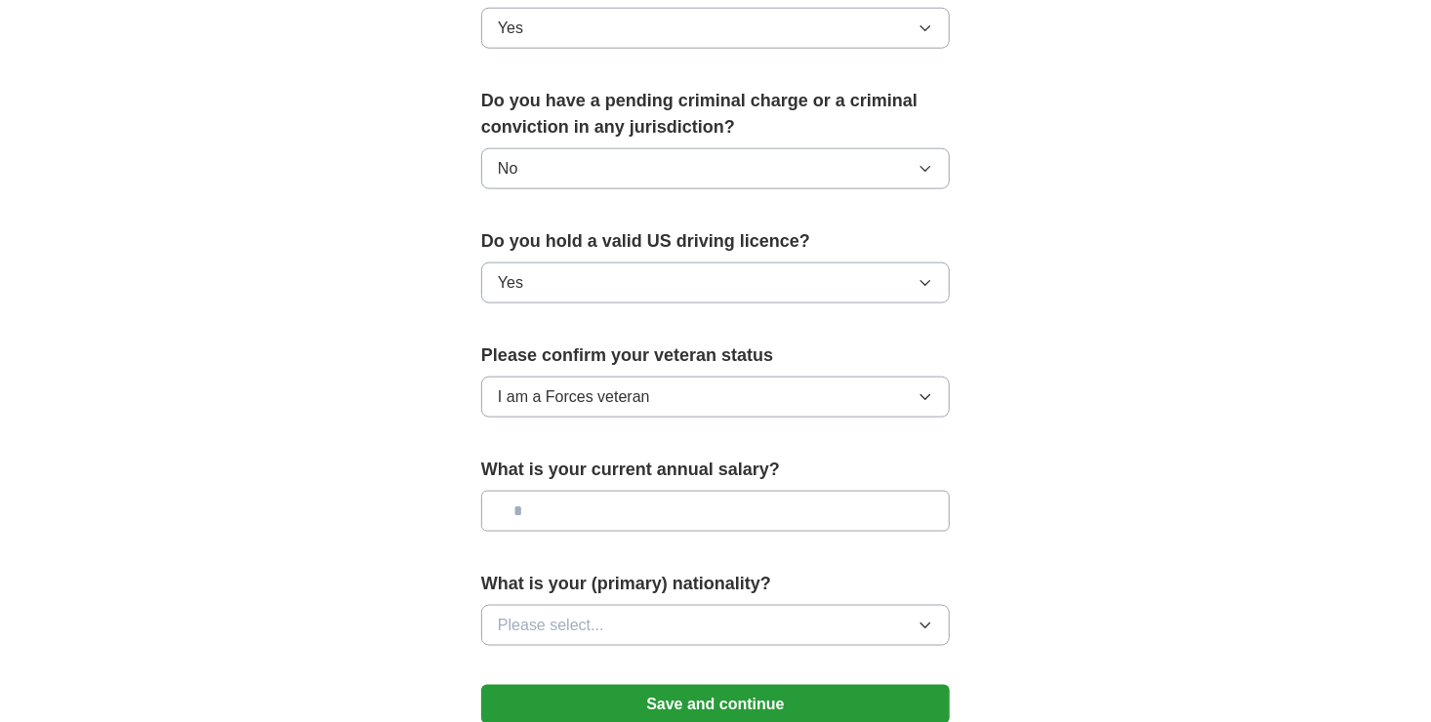
click at [723, 491] on input "text" at bounding box center [715, 511] width 469 height 41
type input "*******"
click at [692, 605] on button "Please select..." at bounding box center [715, 625] width 469 height 41
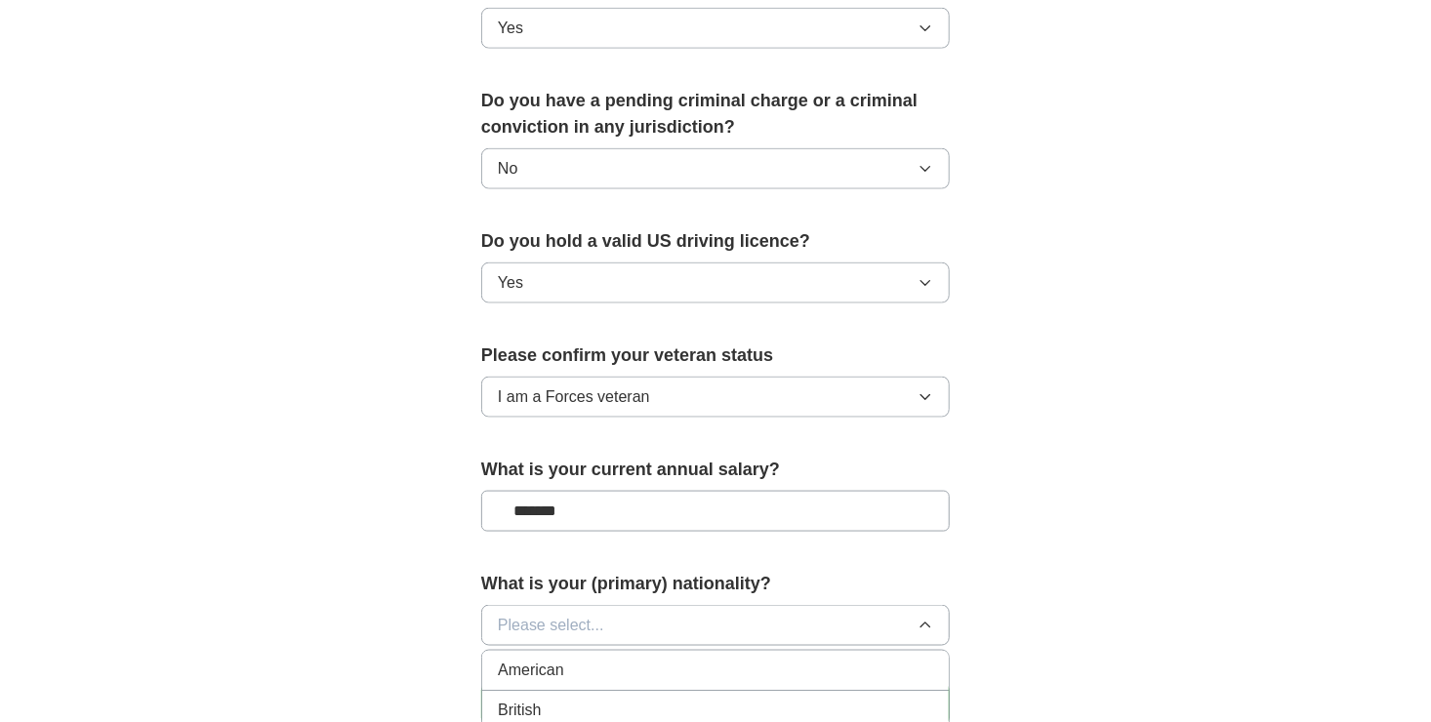
click at [677, 659] on div "American" at bounding box center [715, 670] width 435 height 23
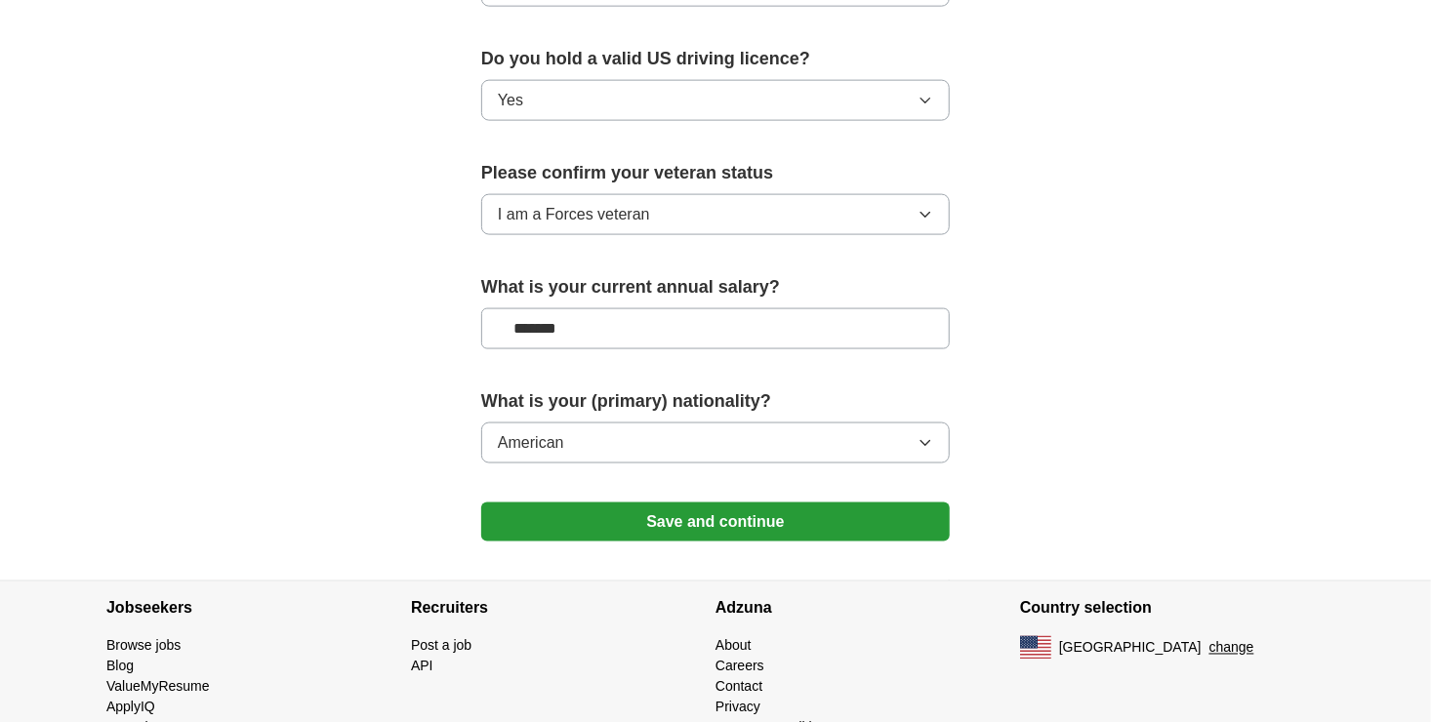
scroll to position [1280, 0]
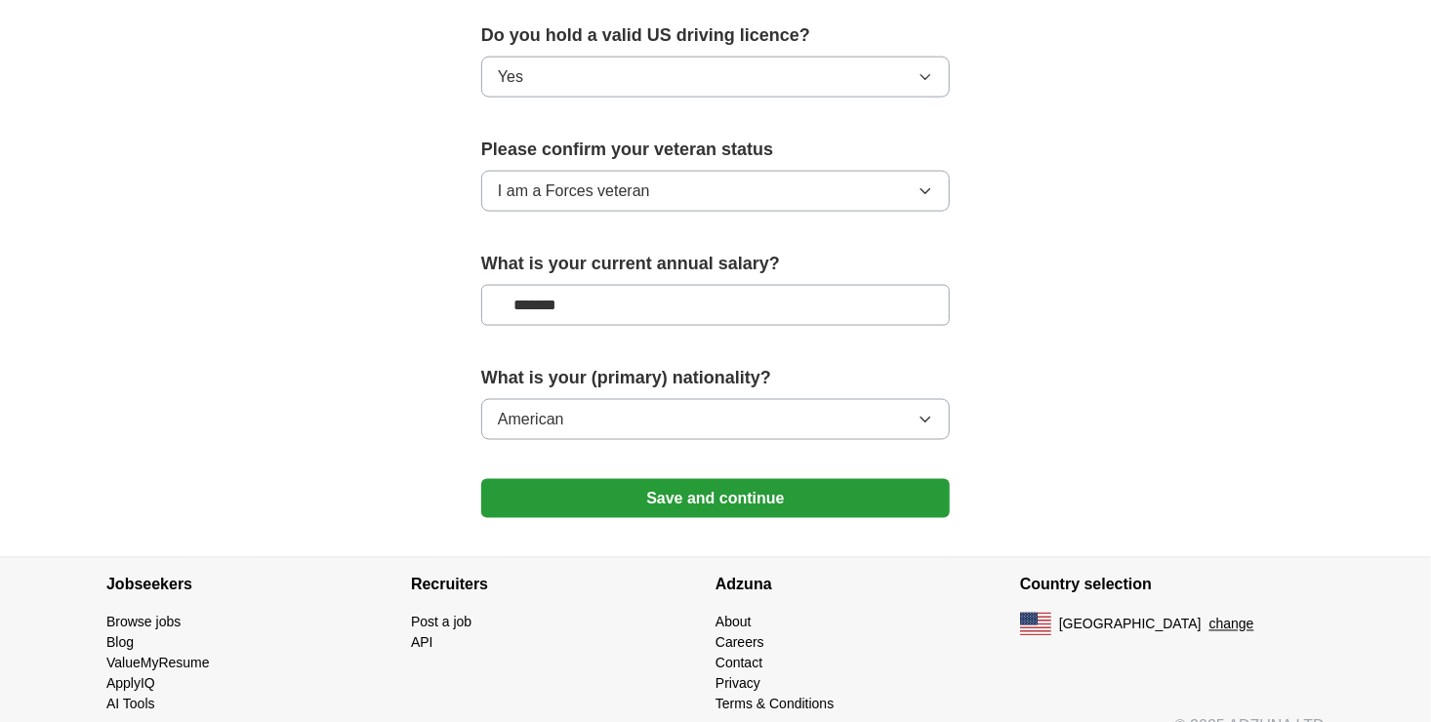
click at [724, 479] on button "Save and continue" at bounding box center [715, 498] width 469 height 39
